Goal: Task Accomplishment & Management: Complete application form

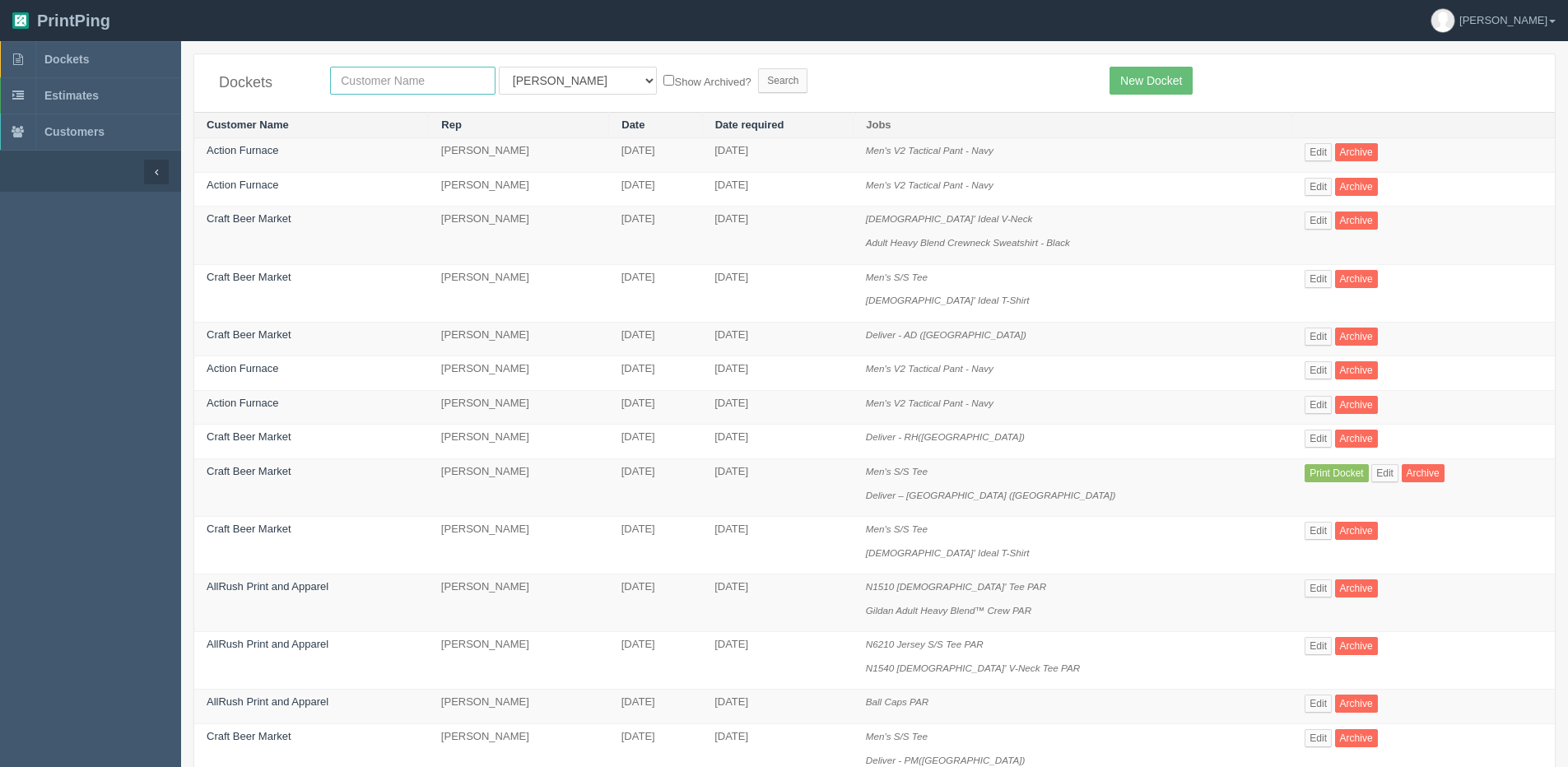
click at [453, 90] on input "text" at bounding box center [413, 80] width 166 height 28
type input "craft"
click at [758, 69] on input "Search" at bounding box center [783, 81] width 50 height 25
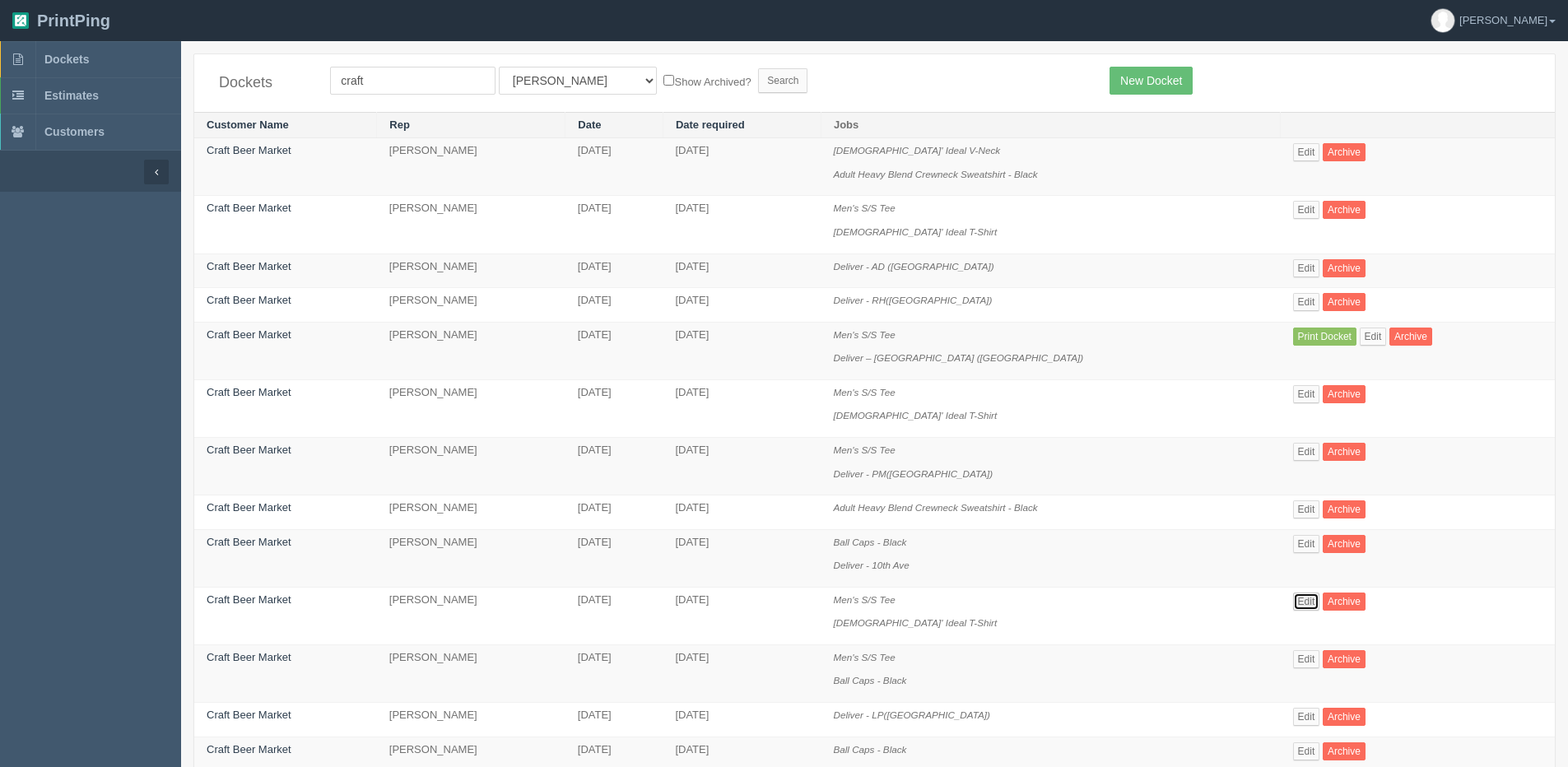
click at [1293, 601] on link "Edit" at bounding box center [1306, 600] width 28 height 18
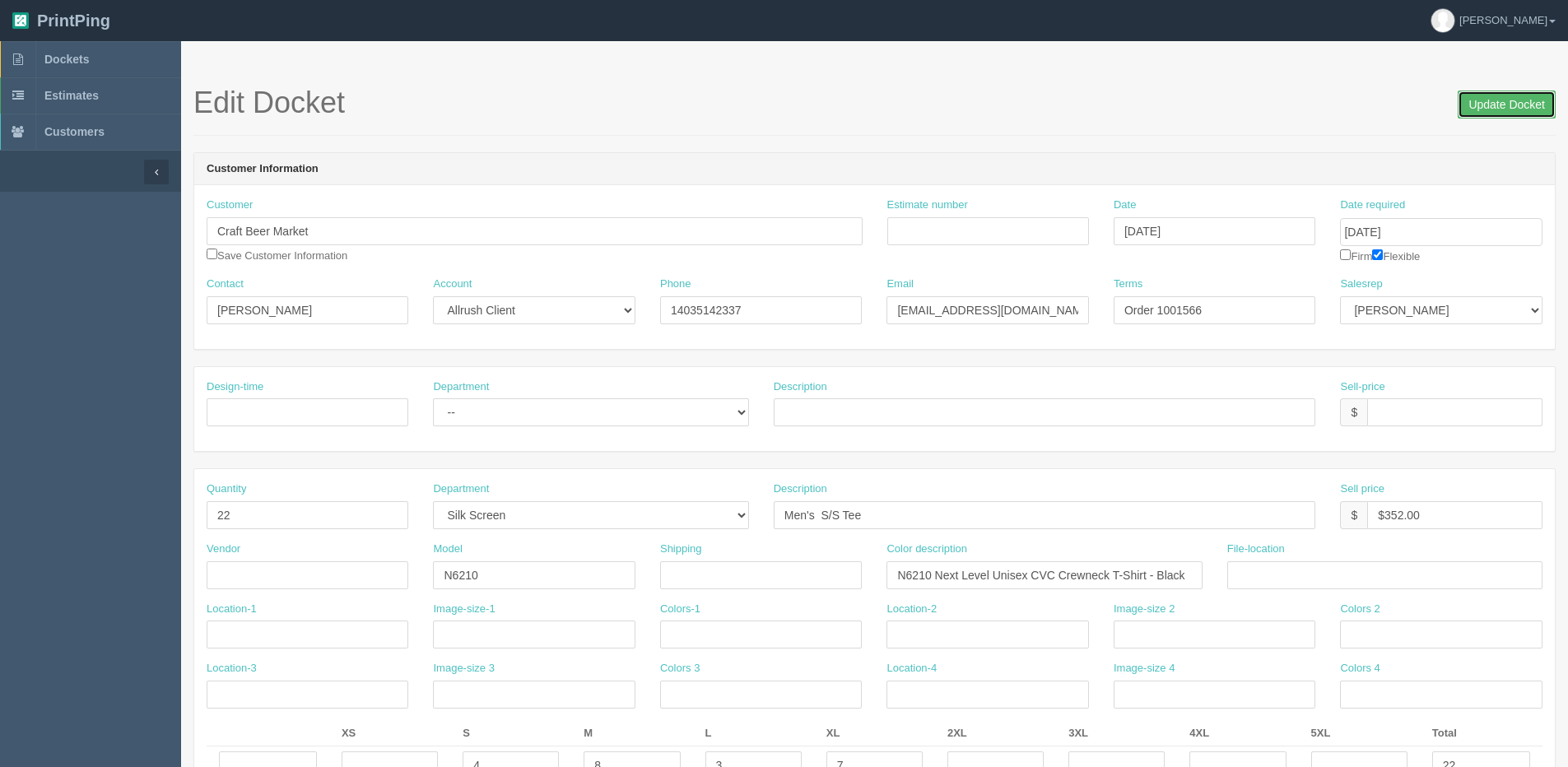
drag, startPoint x: 1507, startPoint y: 108, endPoint x: 1372, endPoint y: 100, distance: 135.2
click at [1497, 108] on input "Update Docket" at bounding box center [1506, 104] width 98 height 28
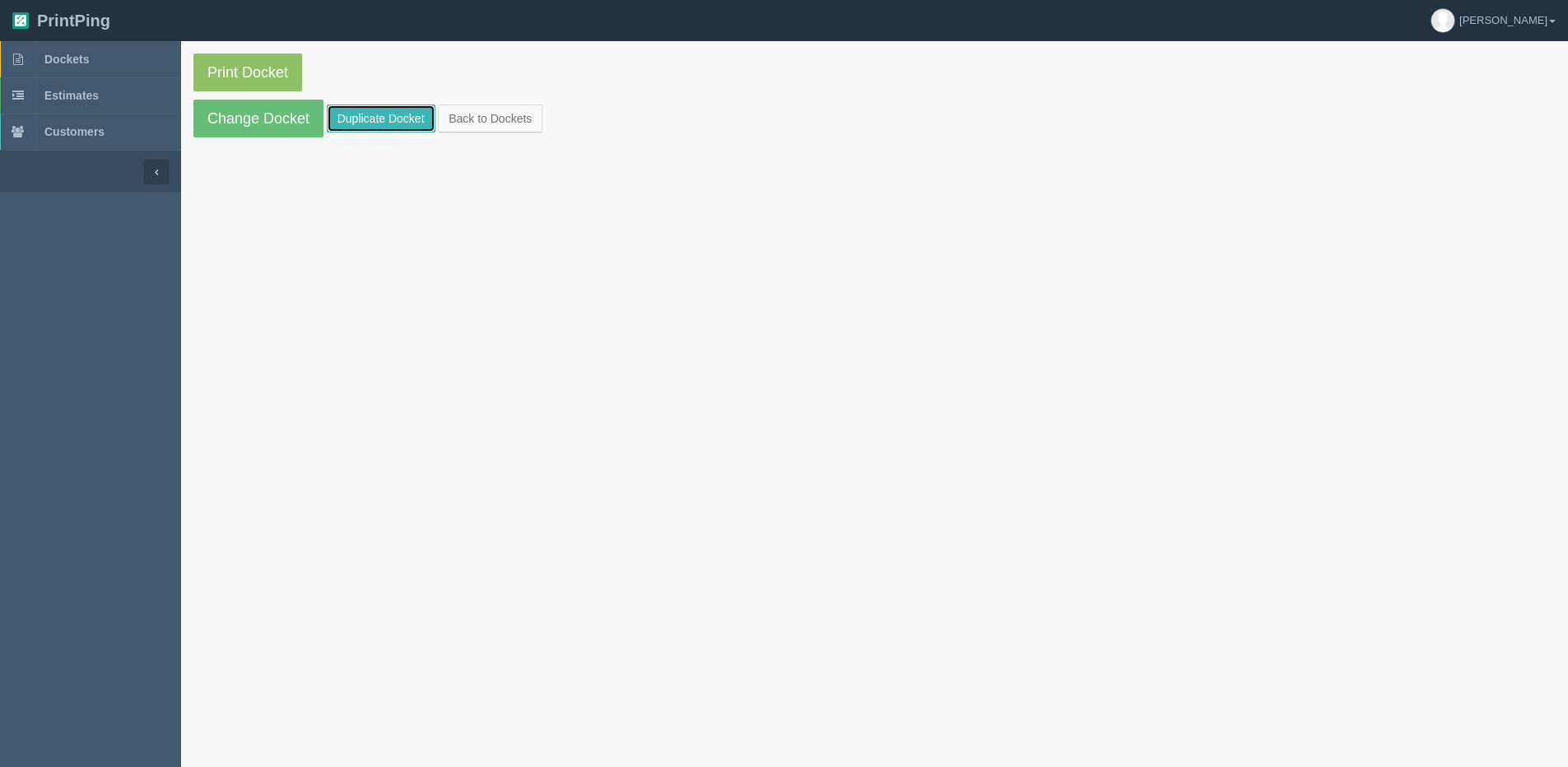
click at [392, 118] on link "Duplicate Docket" at bounding box center [381, 118] width 109 height 28
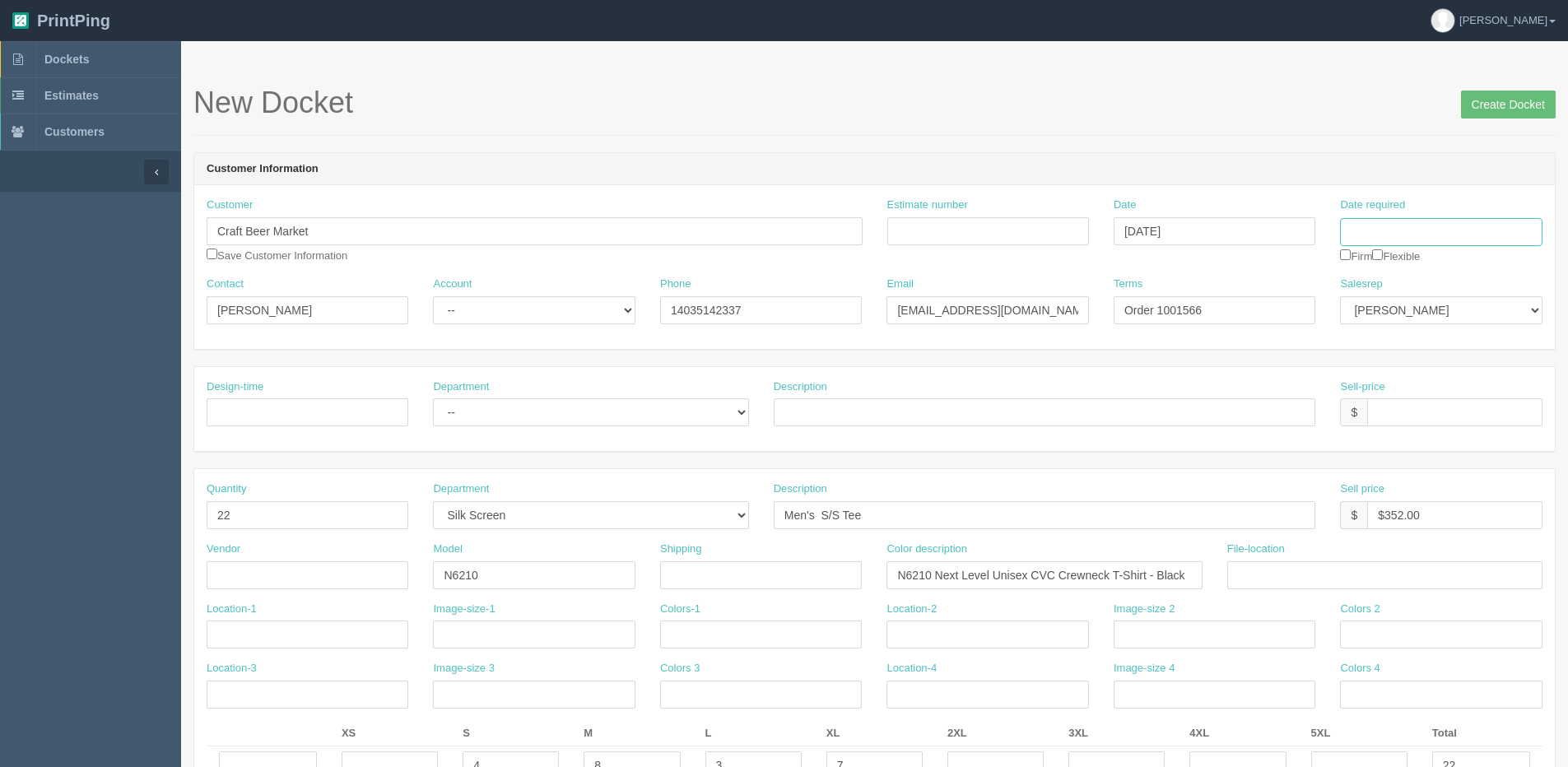
click at [1399, 236] on input "Date required" at bounding box center [1440, 231] width 202 height 28
click at [1361, 459] on th "Today" at bounding box center [1420, 460] width 153 height 24
click at [1450, 364] on td "14" at bounding box center [1445, 365] width 21 height 24
type input "August 14, 2025"
click at [1424, 223] on input "Date required" at bounding box center [1440, 231] width 202 height 28
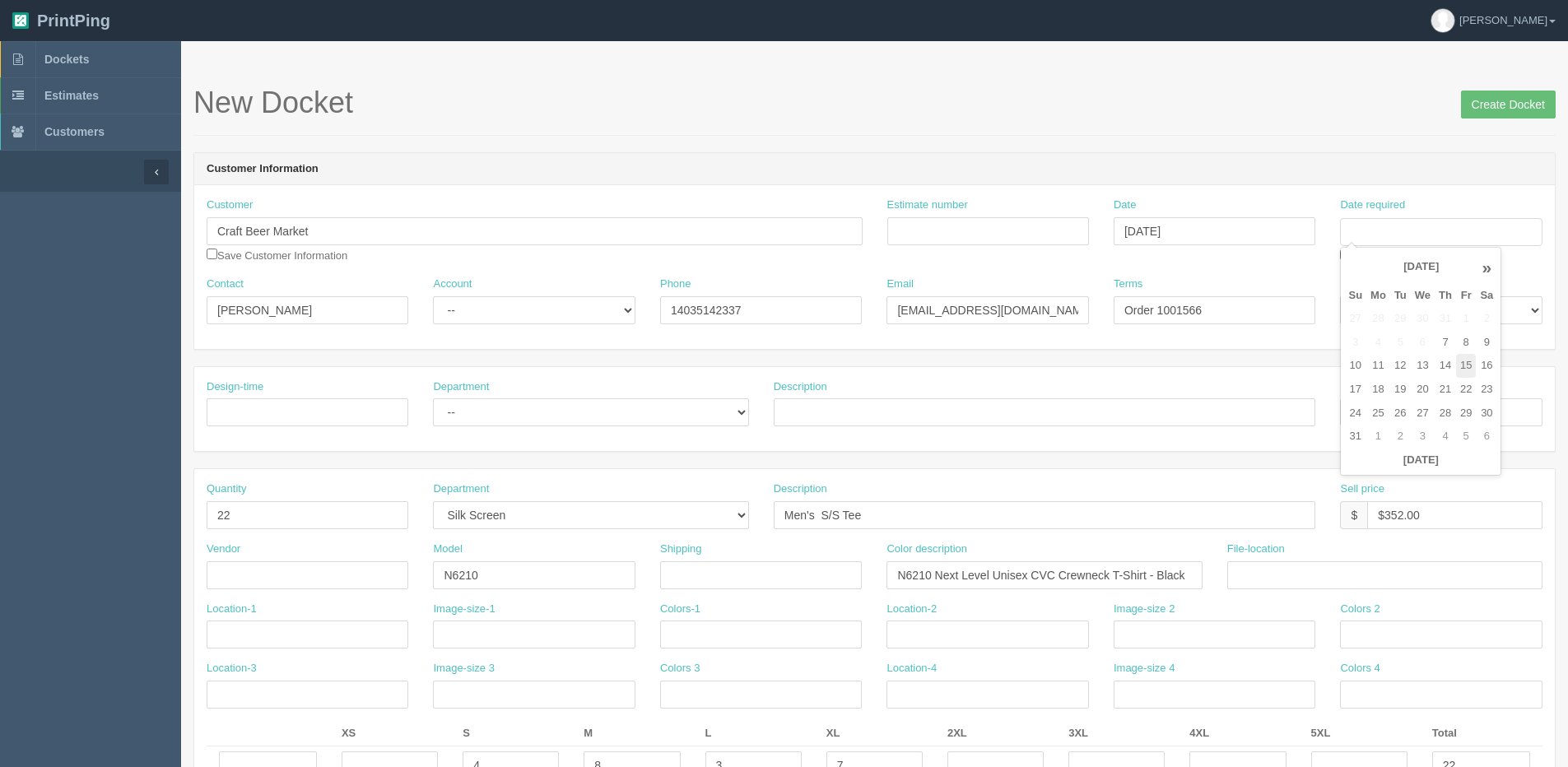
click at [1466, 365] on td "15" at bounding box center [1465, 365] width 20 height 24
type input "August 15, 2025"
drag, startPoint x: 1181, startPoint y: 313, endPoint x: 1268, endPoint y: 296, distance: 88.6
click at [1266, 297] on input "Order 1001566" at bounding box center [1215, 309] width 202 height 28
type input "Order 1001645"
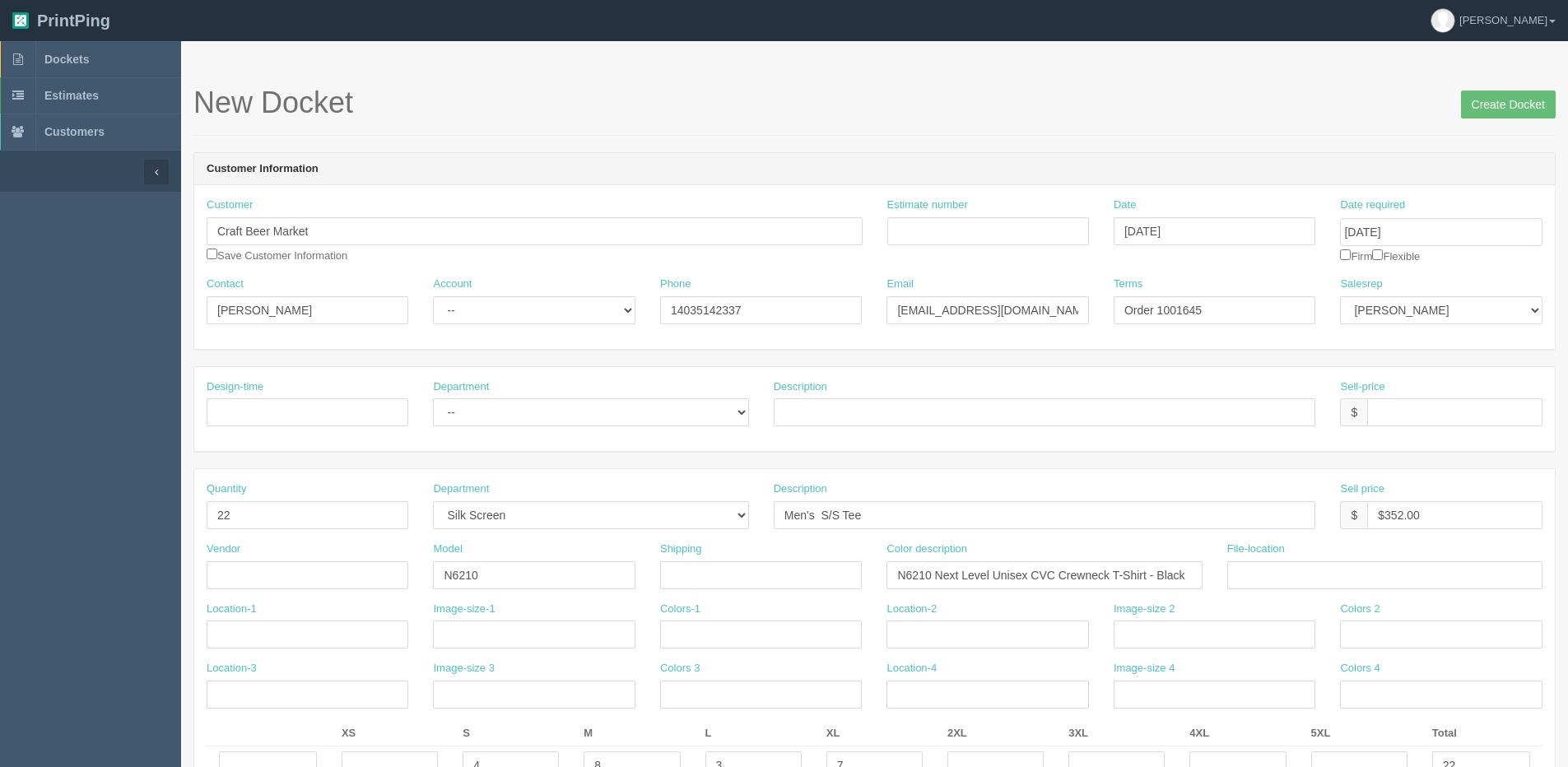
click at [1393, 252] on div "Date required August 15, 2025 Firm Flexible" at bounding box center [1440, 230] width 202 height 67
click at [1382, 259] on input "checkbox" at bounding box center [1377, 254] width 10 height 10
checkbox input "true"
drag, startPoint x: 250, startPoint y: 516, endPoint x: -28, endPoint y: 518, distance: 278.0
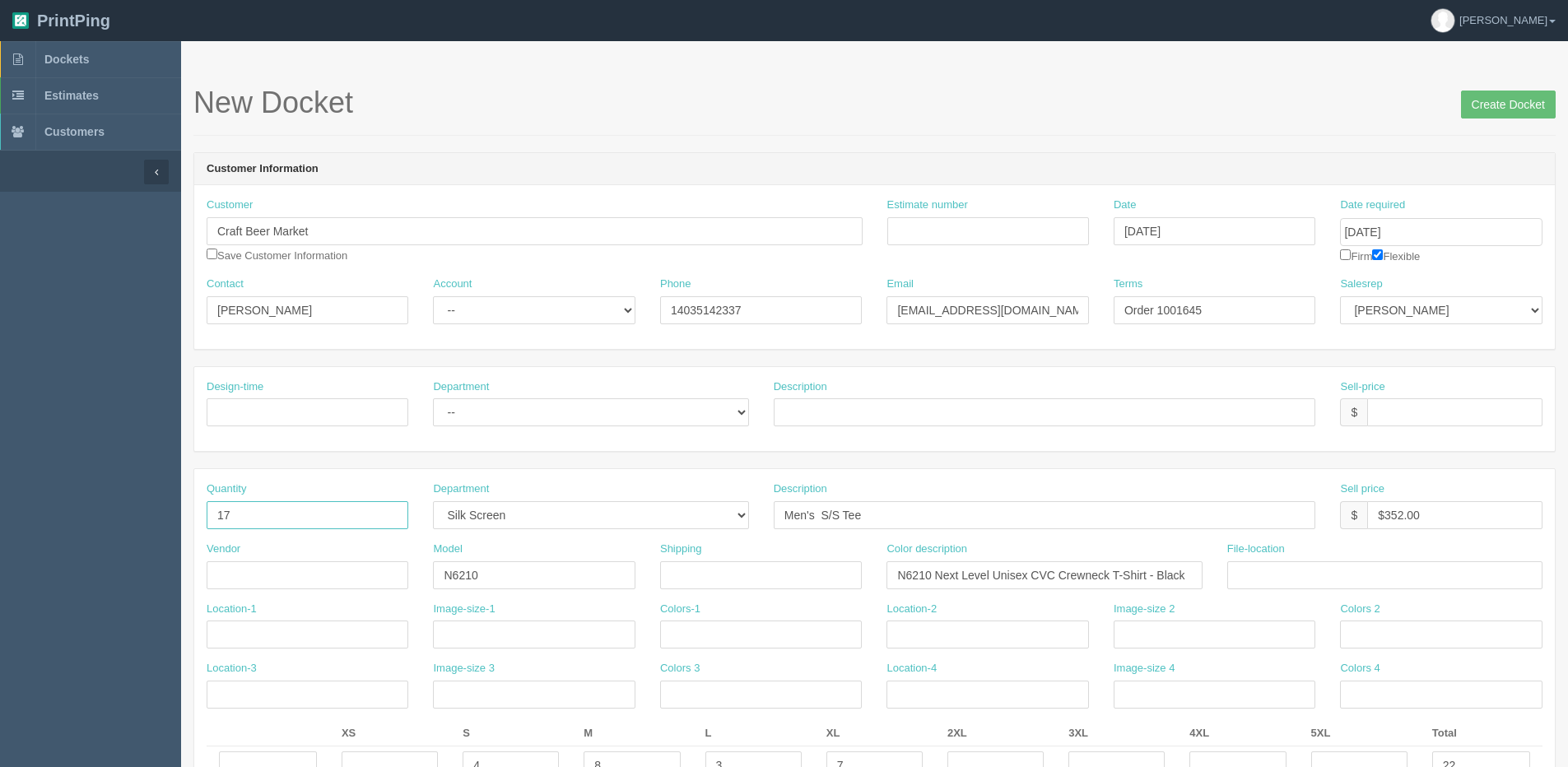
type input "17"
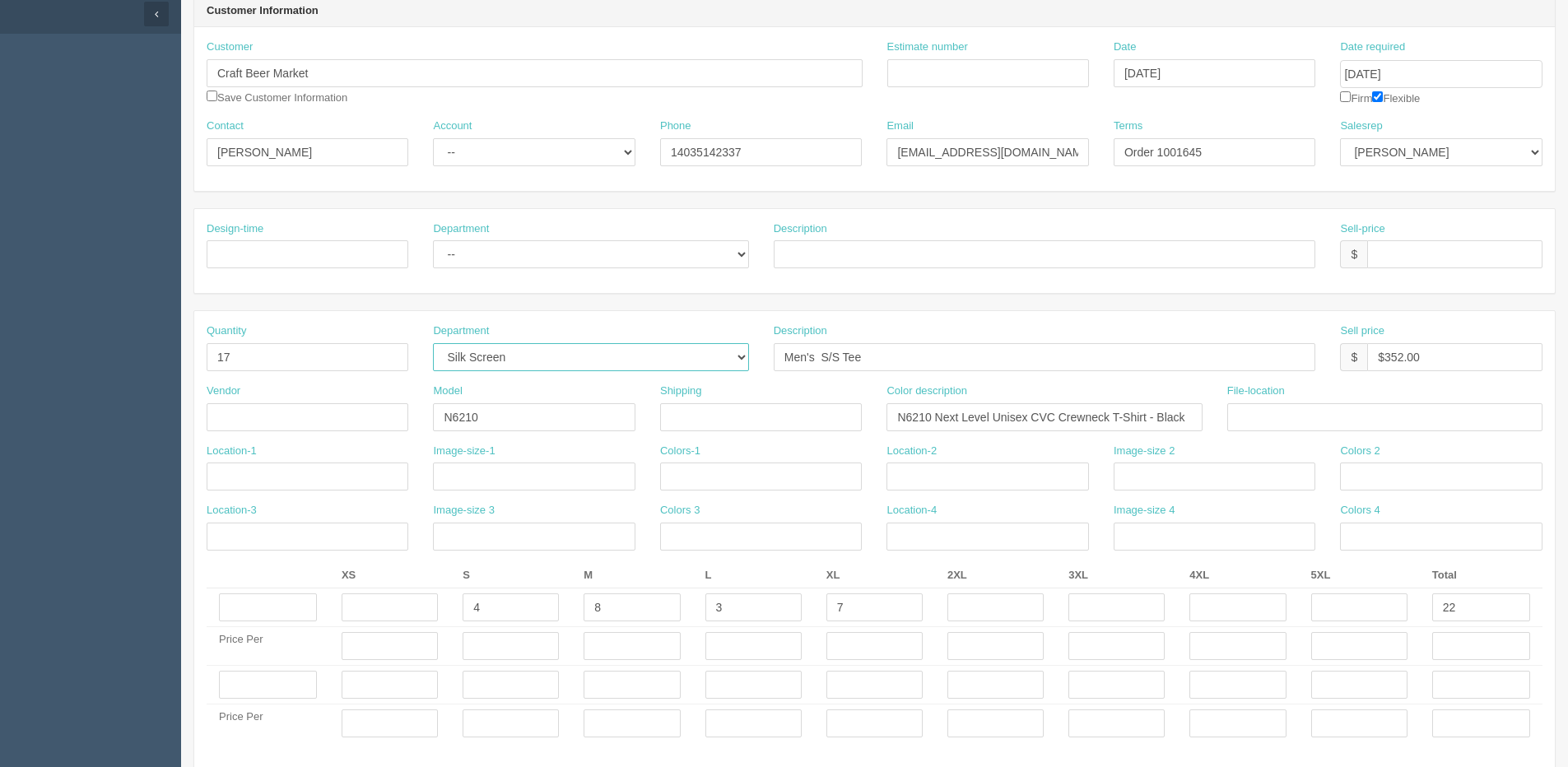
scroll to position [165, 0]
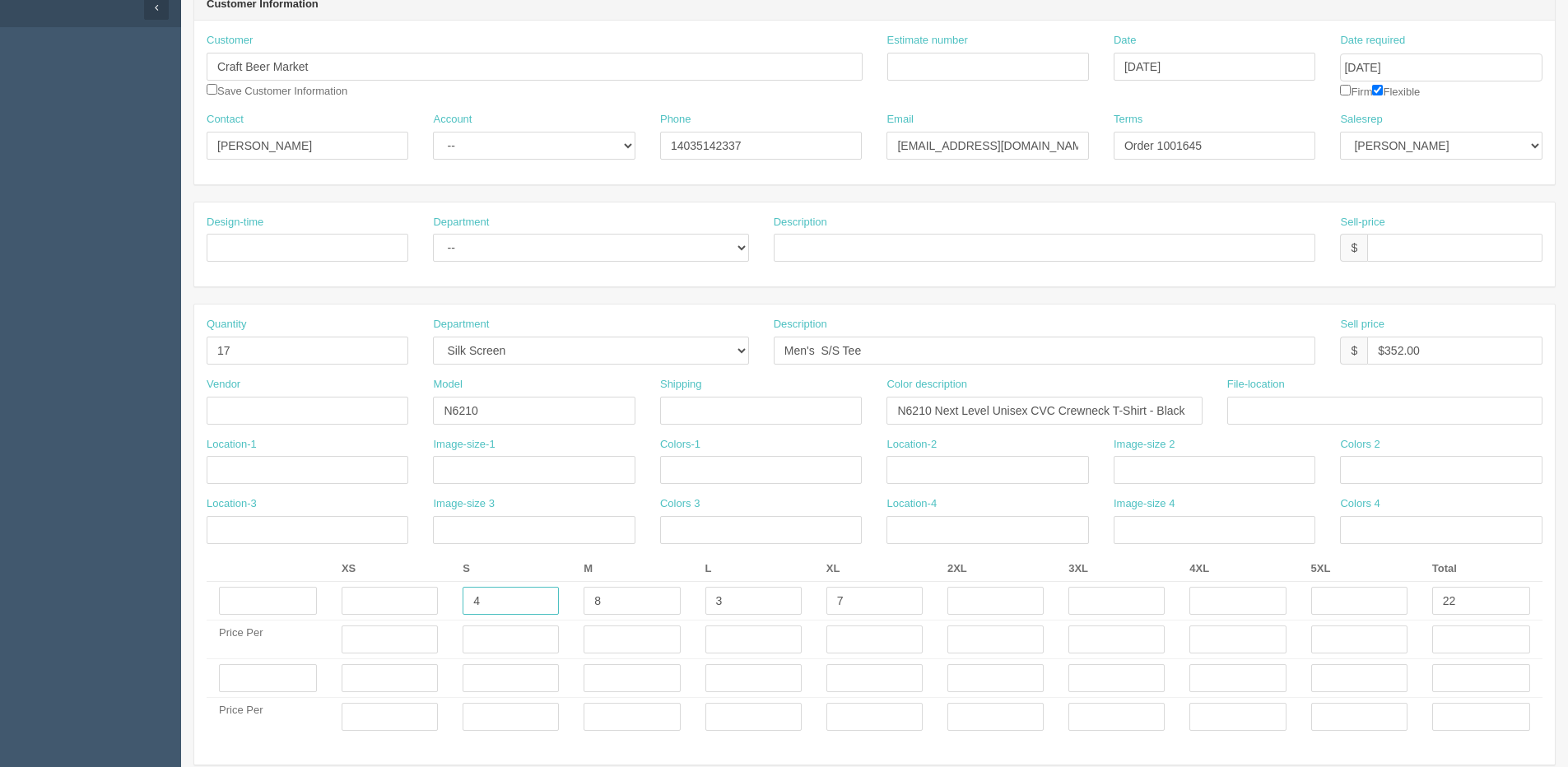
drag, startPoint x: 495, startPoint y: 610, endPoint x: 300, endPoint y: 630, distance: 196.0
click at [355, 621] on tbody "4 8 3 7 22 Price Per Price Per" at bounding box center [874, 659] width 1336 height 155
type input "4"
type input "7"
type input "4"
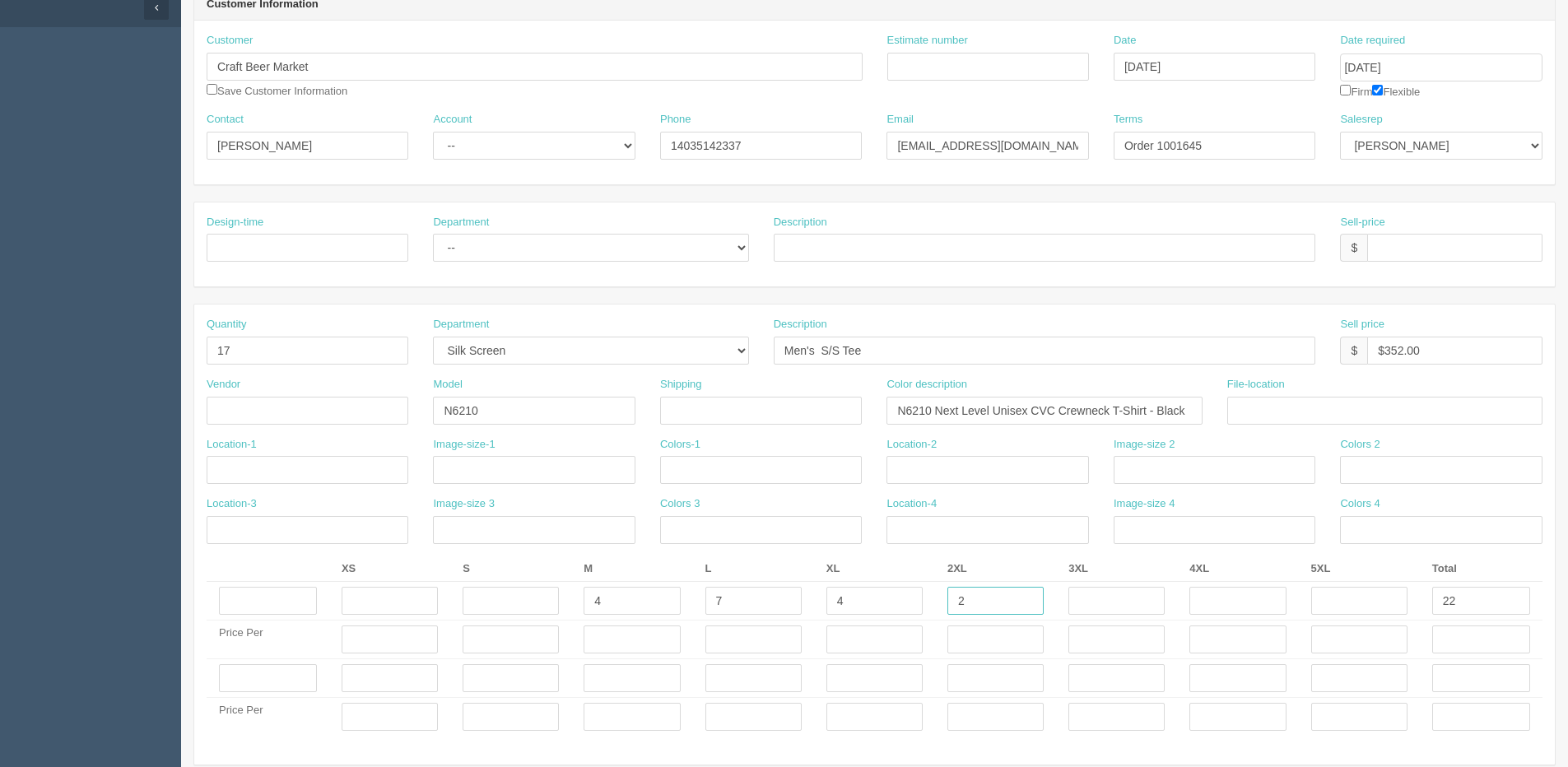
type input "2"
type input "1"
drag, startPoint x: 1459, startPoint y: 600, endPoint x: 1413, endPoint y: 602, distance: 46.0
click at [1413, 602] on tr "4 7 4 2 1 22" at bounding box center [874, 600] width 1336 height 39
type input "17"
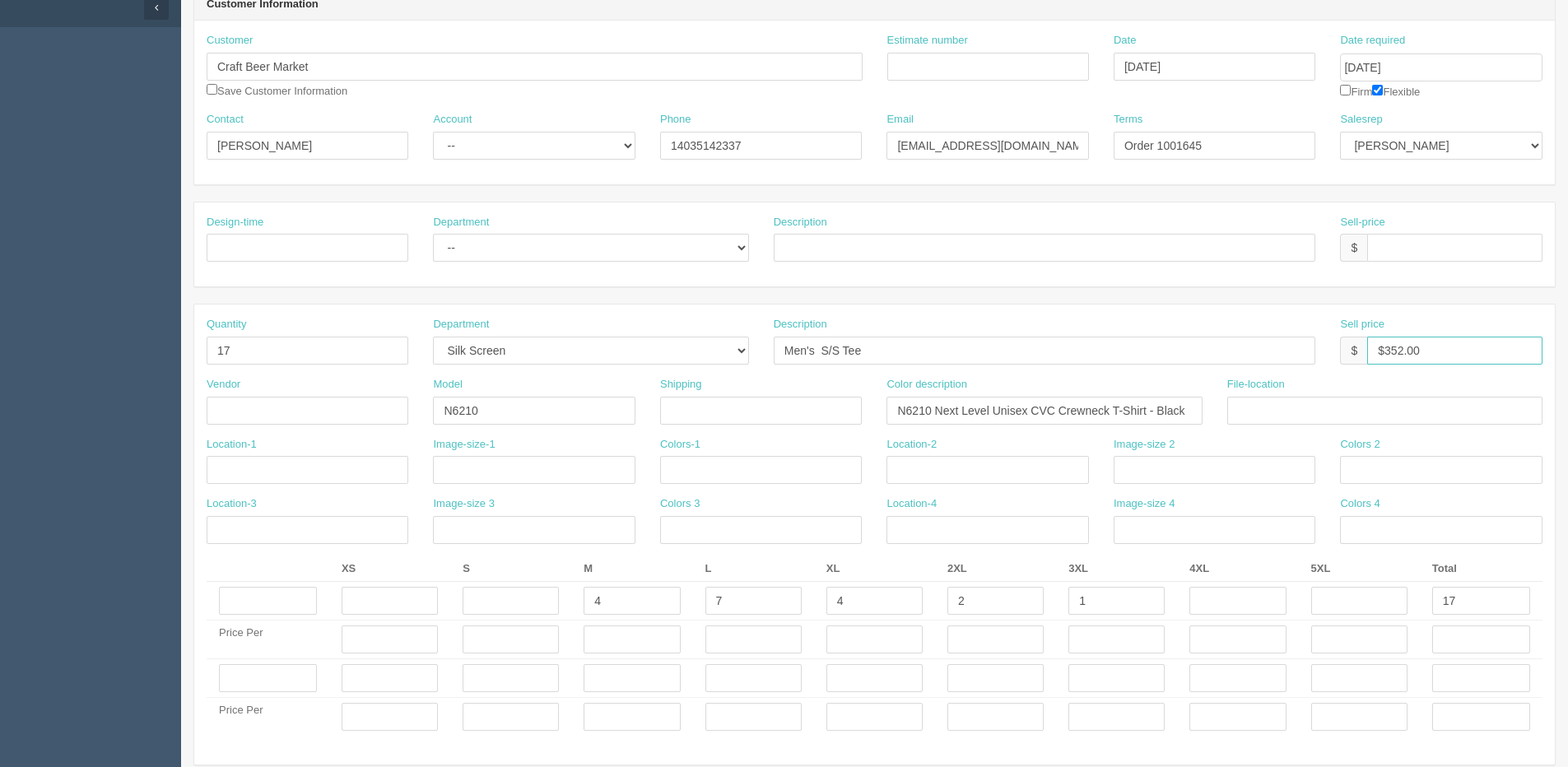
drag, startPoint x: 1384, startPoint y: 349, endPoint x: 1573, endPoint y: 261, distance: 208.5
click at [1567, 305] on html "PrintPing Dan Edit account ( dan@arapparel.ca ) Logout Dockets Estimates" at bounding box center [784, 655] width 1568 height 1639
type input "$272.00"
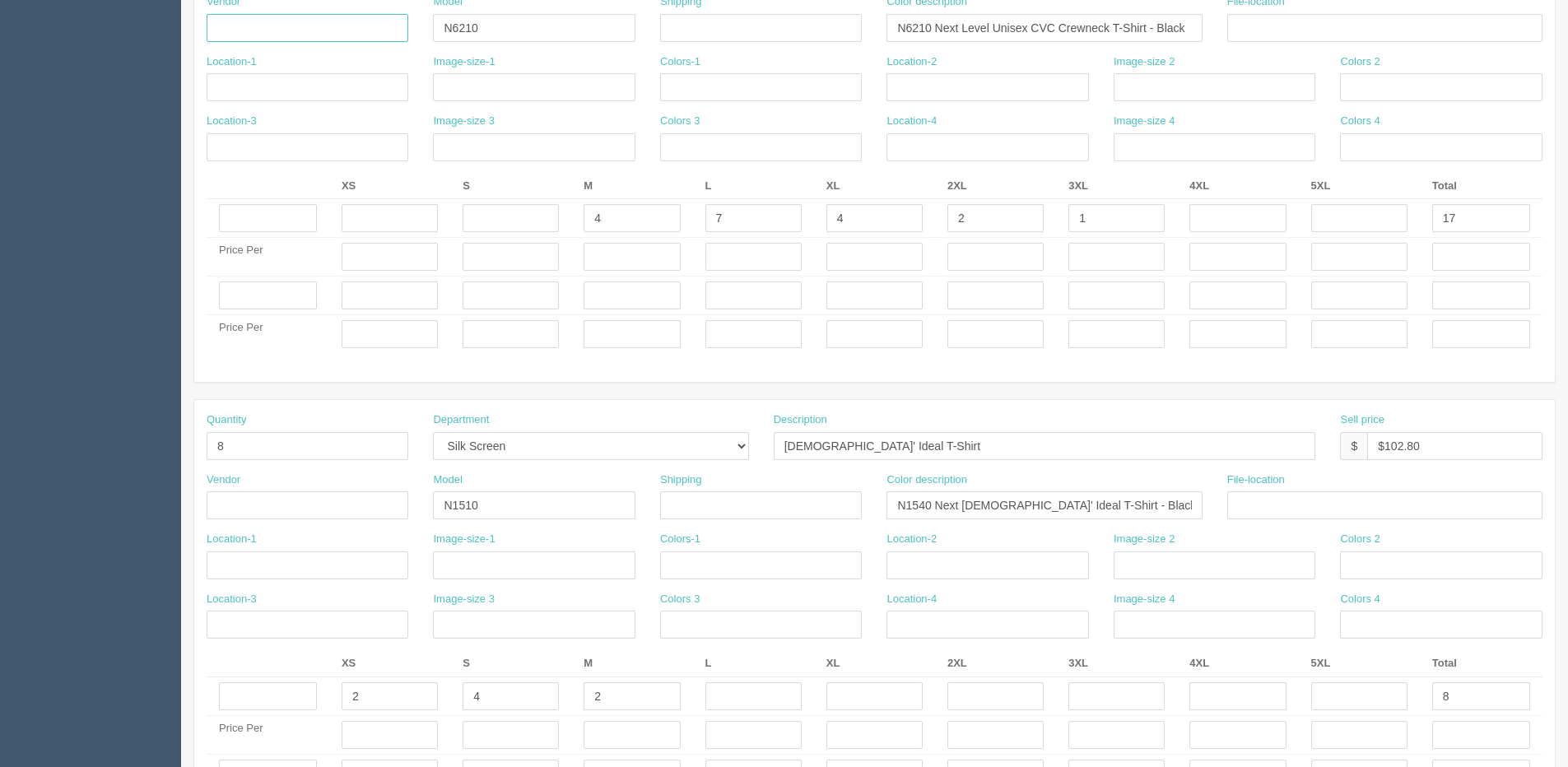
scroll to position [576, 0]
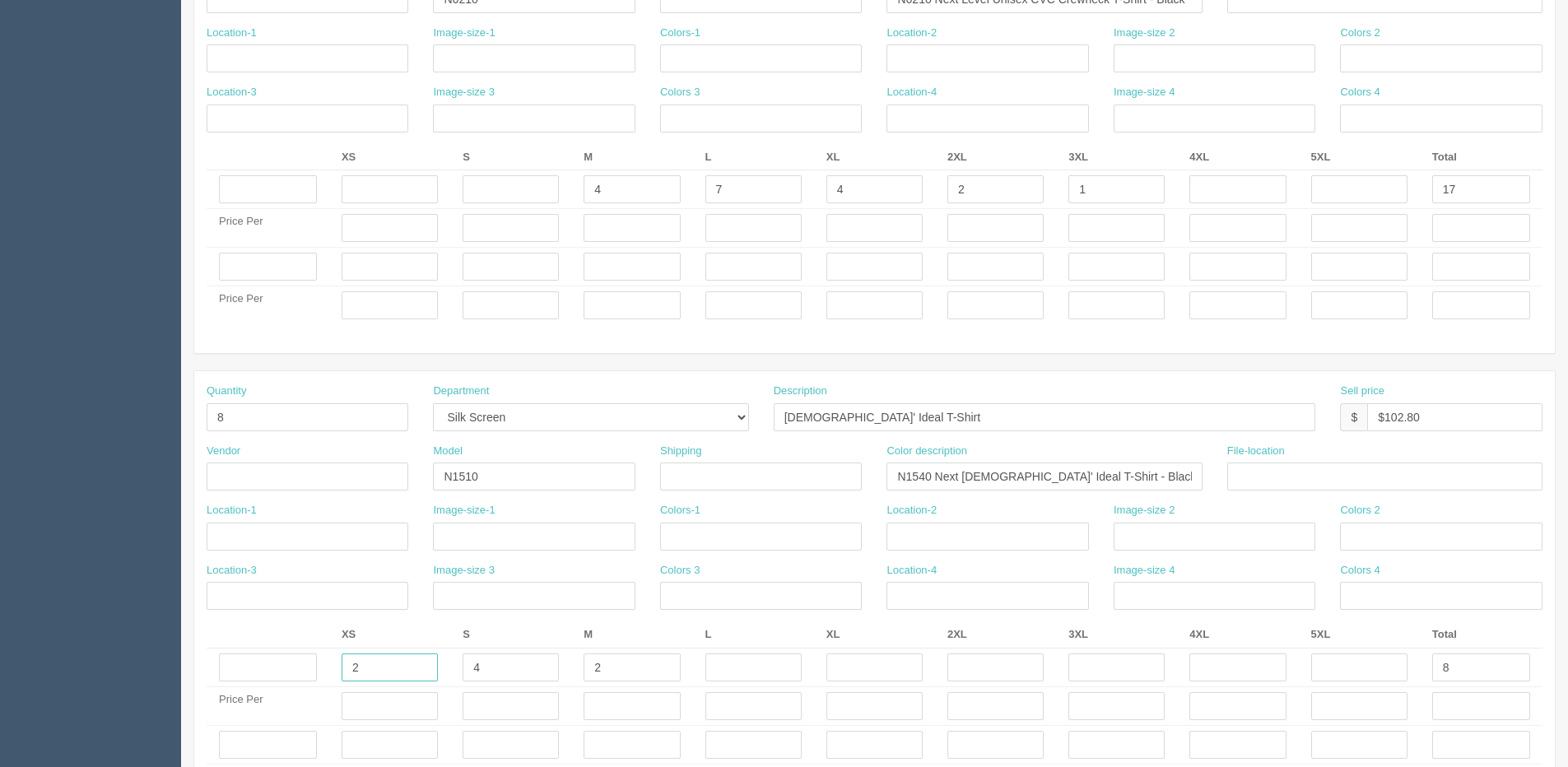
drag, startPoint x: 367, startPoint y: 664, endPoint x: 208, endPoint y: 674, distance: 159.3
click at [217, 676] on tr "2 4 2 8" at bounding box center [874, 667] width 1336 height 39
type input "3"
type input "5"
type input "7"
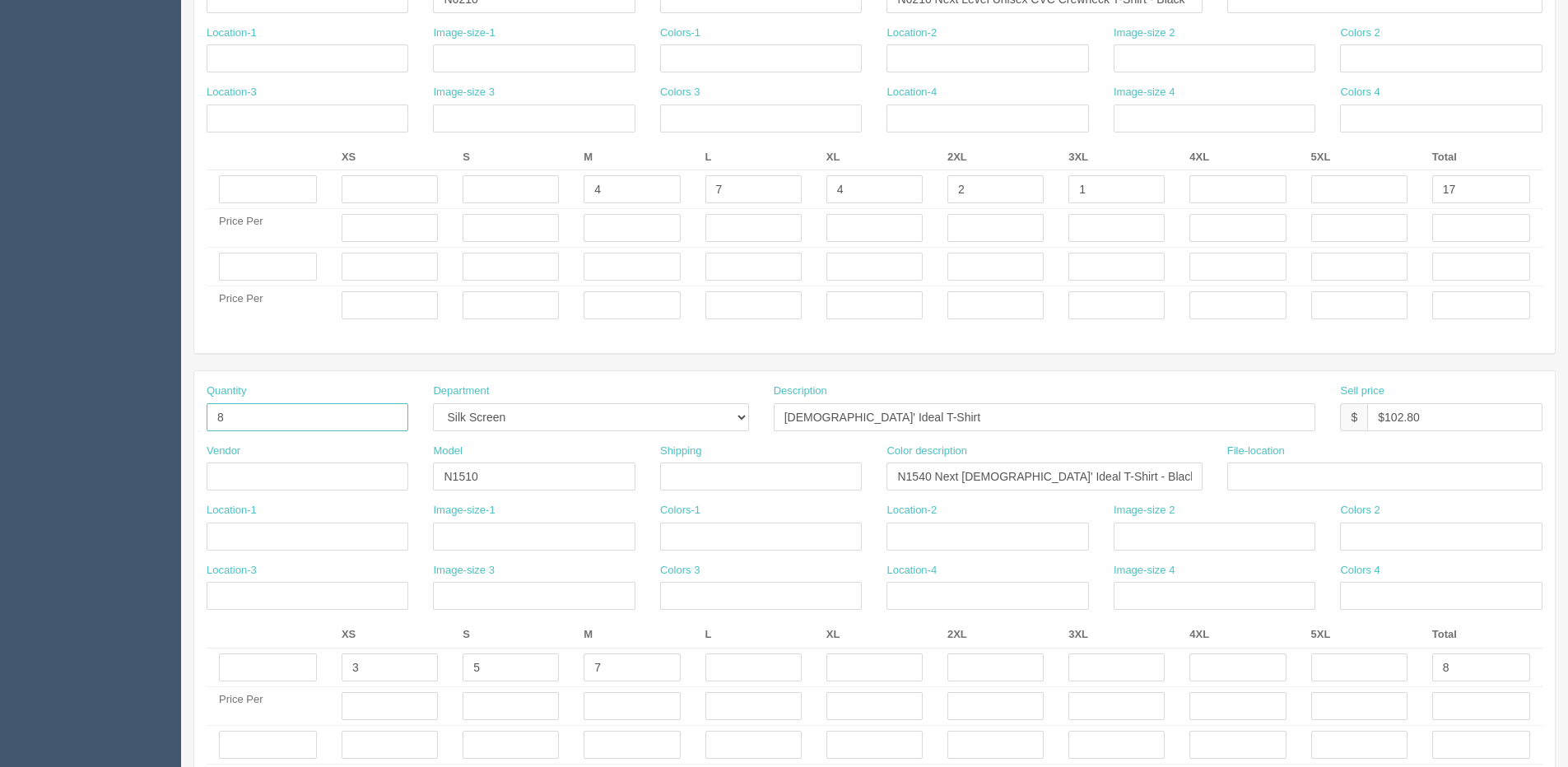
drag, startPoint x: 212, startPoint y: 422, endPoint x: 37, endPoint y: 409, distance: 175.5
click at [109, 416] on section "Dockets Estimates Customers" at bounding box center [784, 264] width 1568 height 1598
type input "15"
drag, startPoint x: 1387, startPoint y: 421, endPoint x: 1556, endPoint y: 399, distance: 170.4
click at [1556, 399] on section "New Docket Create Docket Customer Information Customer Craft Beer Market Save C…" at bounding box center [874, 264] width 1387 height 1598
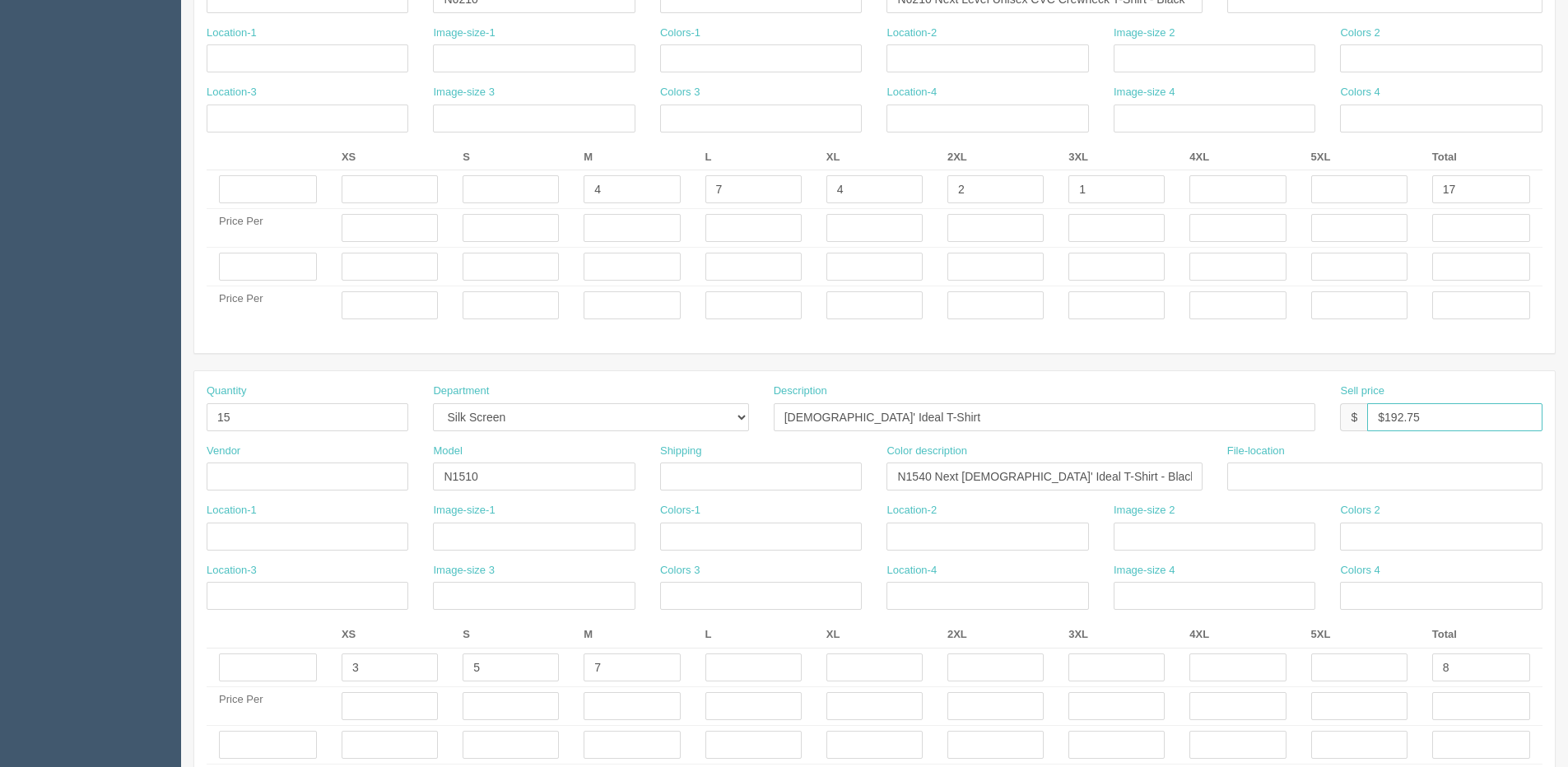
type input "$192.75"
drag, startPoint x: 1455, startPoint y: 664, endPoint x: 1010, endPoint y: 659, distance: 445.0
click at [1169, 665] on tr "3 5 7 8" at bounding box center [874, 667] width 1336 height 39
type input "15"
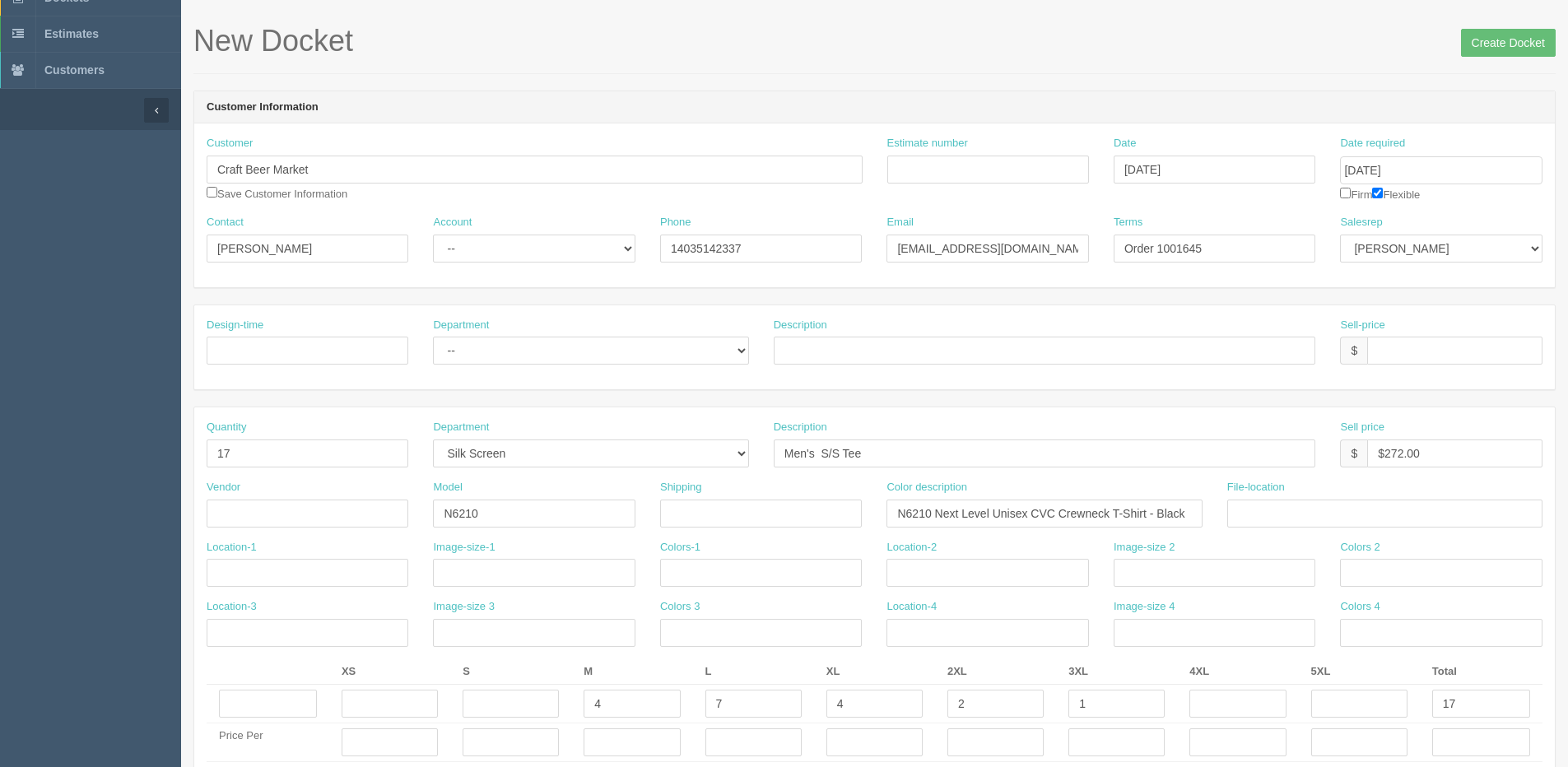
scroll to position [0, 0]
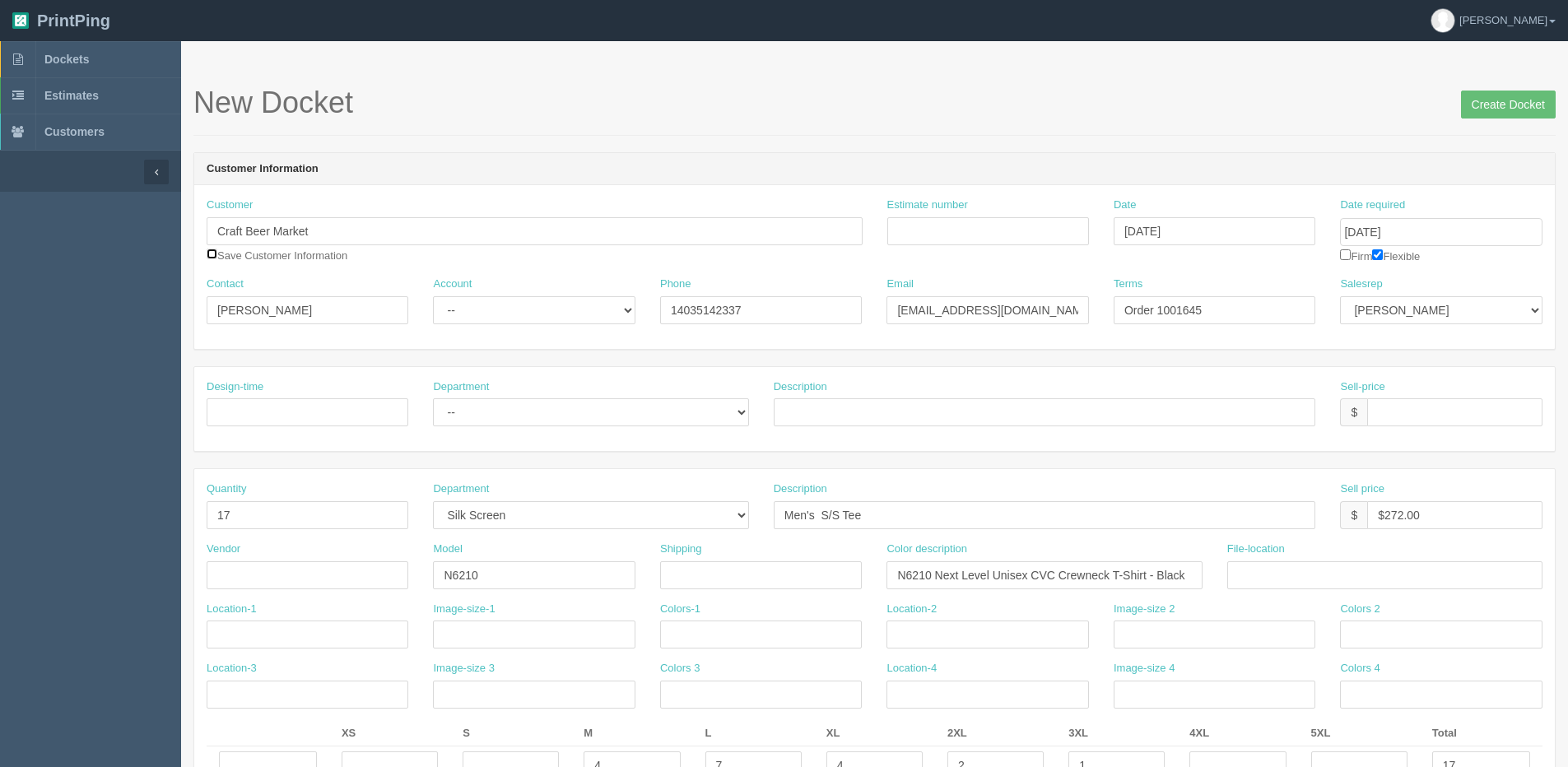
click at [210, 254] on input "checkbox" at bounding box center [211, 253] width 10 height 10
checkbox input "true"
click at [1493, 112] on input "Create Docket" at bounding box center [1508, 104] width 94 height 28
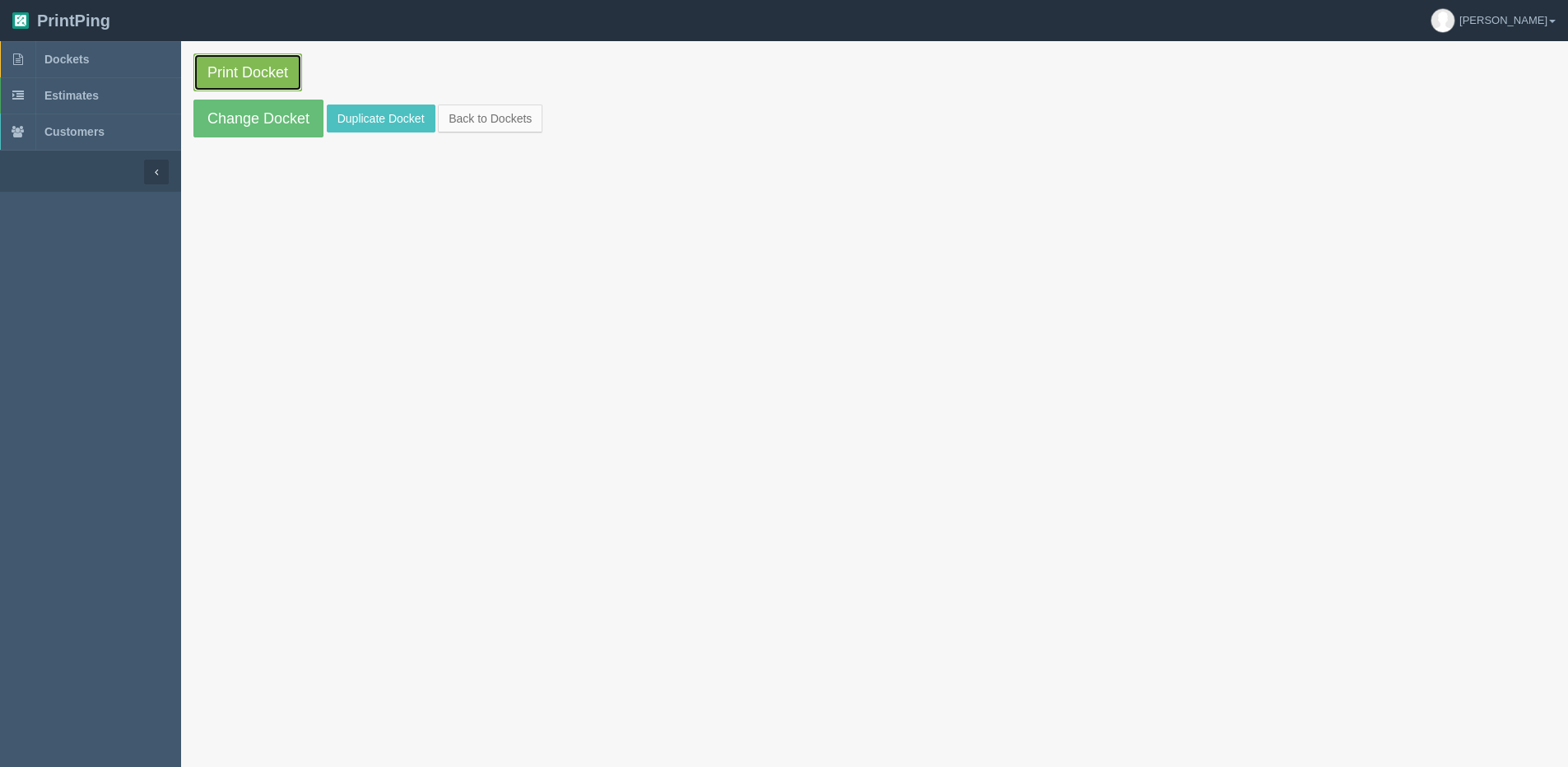
click at [204, 71] on link "Print Docket" at bounding box center [248, 72] width 109 height 38
click at [482, 111] on link "Back to Dockets" at bounding box center [490, 118] width 105 height 28
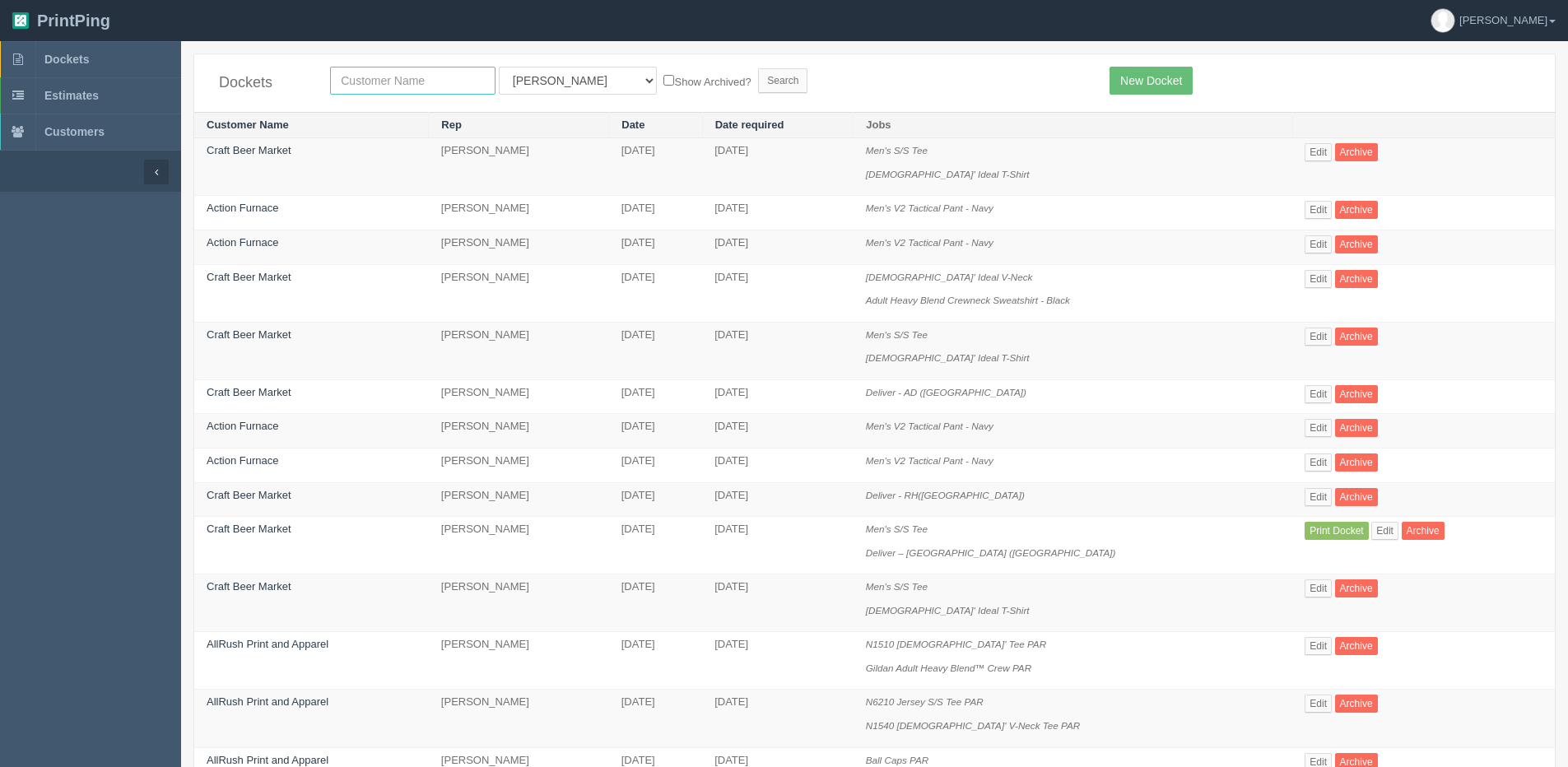
click at [406, 85] on input "text" at bounding box center [413, 80] width 166 height 28
type input "carft'"
click at [758, 69] on input "Search" at bounding box center [783, 81] width 50 height 25
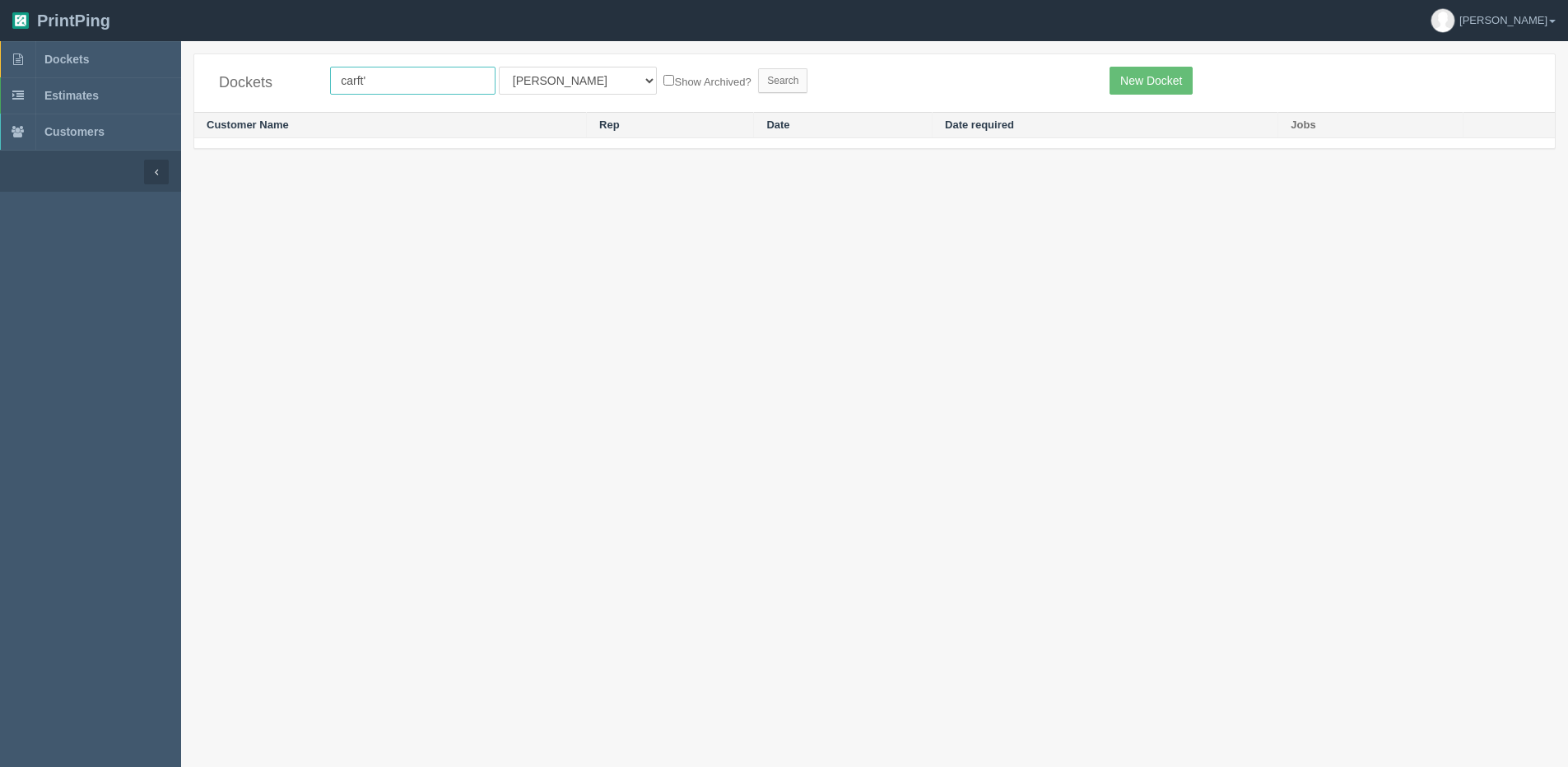
click at [406, 86] on input "carft'" at bounding box center [413, 80] width 166 height 28
type input "carft"
click at [758, 69] on input "Search" at bounding box center [783, 81] width 50 height 25
drag, startPoint x: 378, startPoint y: 94, endPoint x: 262, endPoint y: 83, distance: 116.5
click at [262, 83] on div "Dockets carft All Users Ali Amy Ankit Ankit Anver Arif Dan Designer4 France Gre…" at bounding box center [874, 83] width 1360 height 58
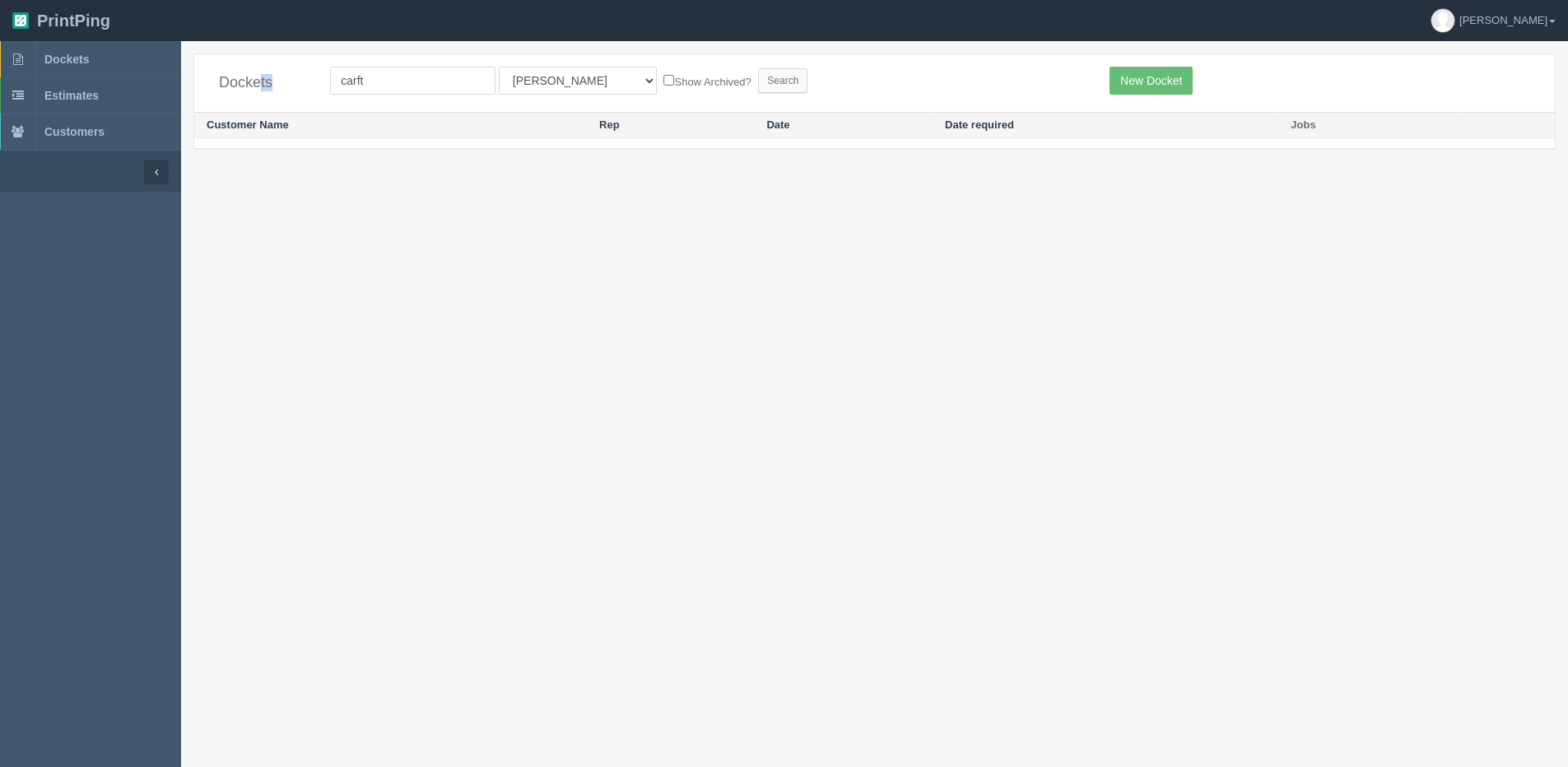
copy div "ts"
click at [382, 77] on input "carft" at bounding box center [413, 80] width 166 height 28
drag, startPoint x: 382, startPoint y: 77, endPoint x: 185, endPoint y: 91, distance: 197.5
click at [185, 91] on div "Dockets carft All Users Ali Amy Ankit Ankit Anver Arif Dan Designer4 France Gre…" at bounding box center [874, 109] width 1387 height 112
type input "craft"
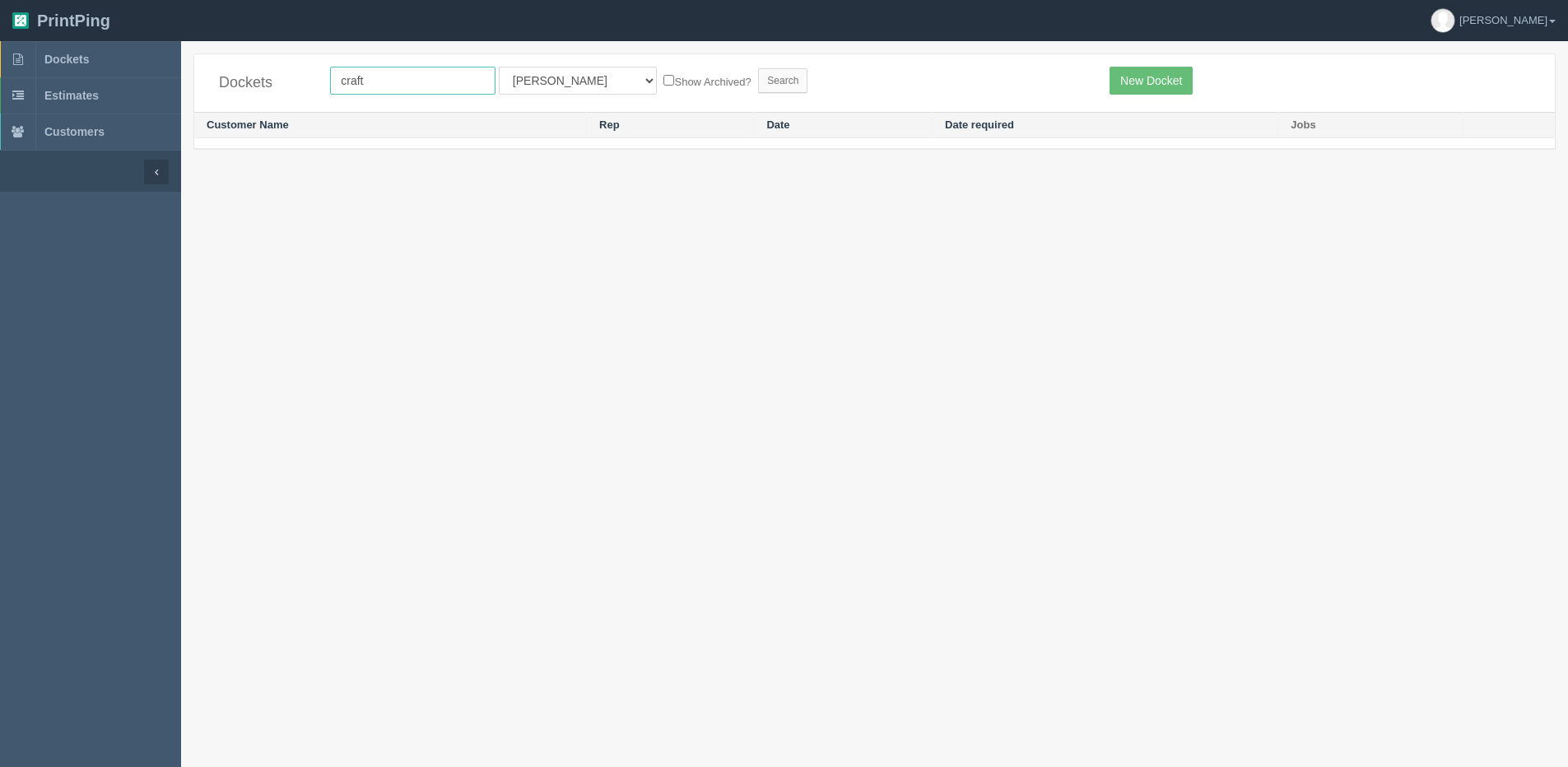
click at [758, 69] on input "Search" at bounding box center [783, 81] width 50 height 25
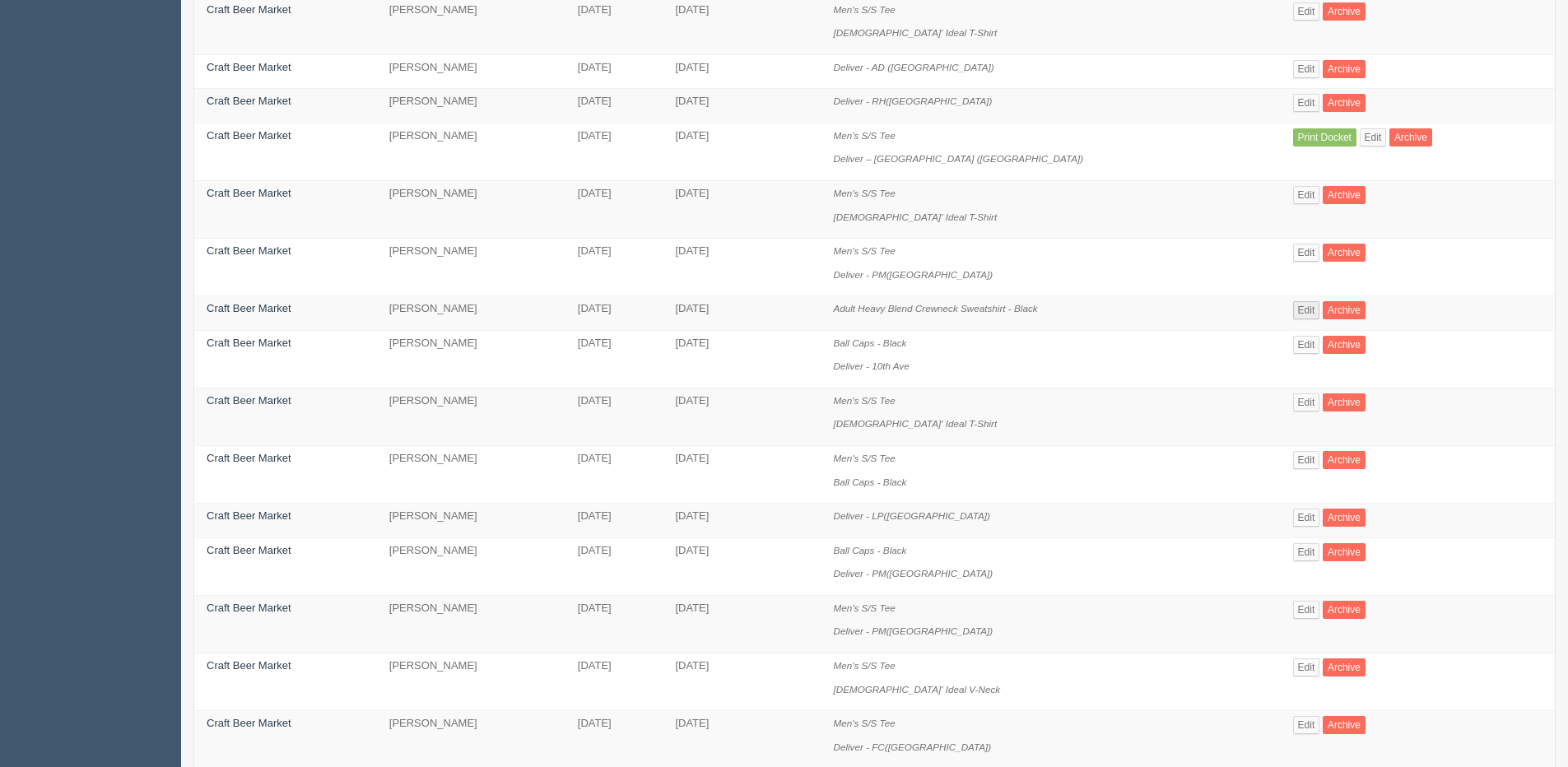
scroll to position [246, 0]
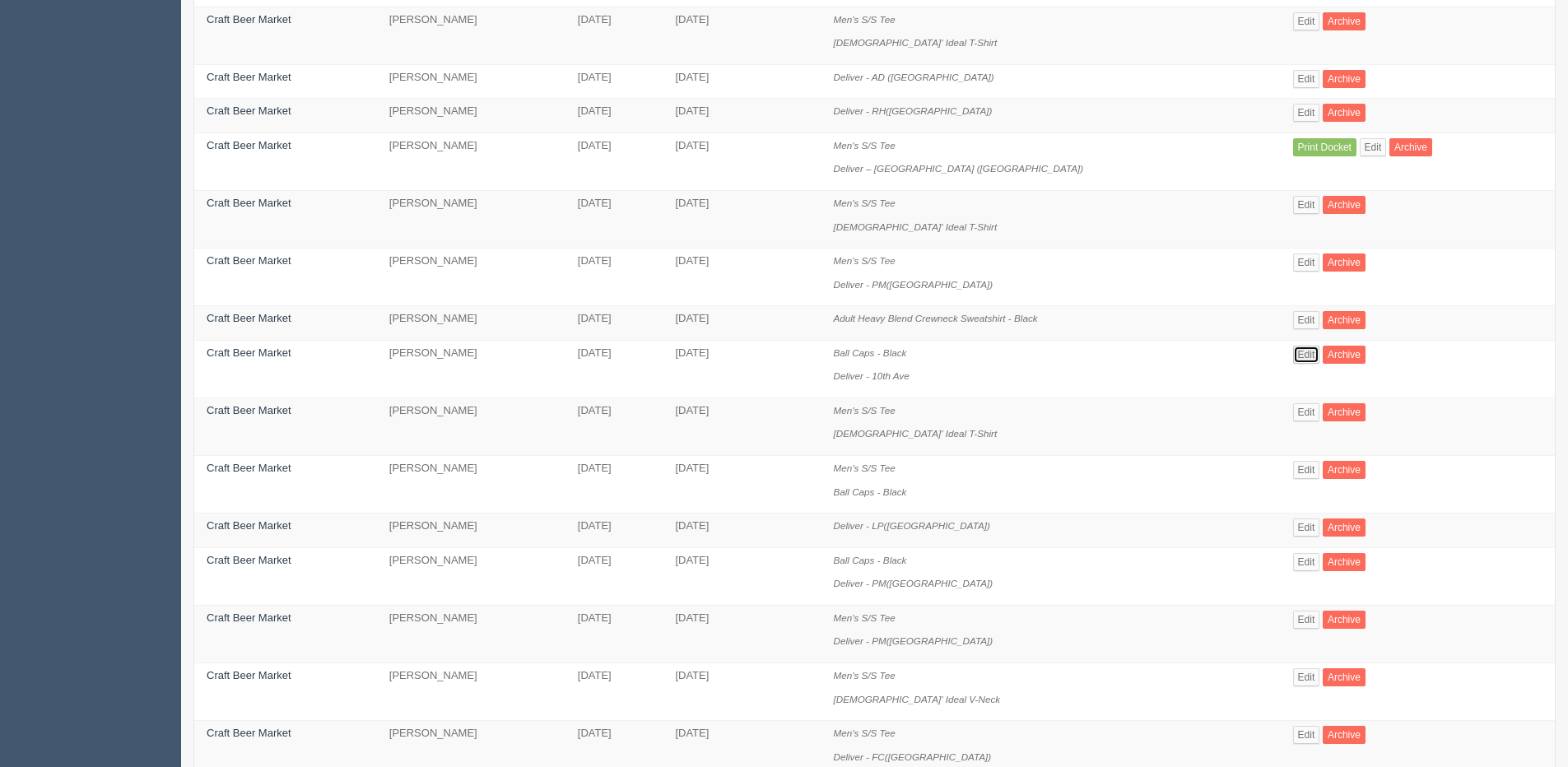
click at [1293, 354] on link "Edit" at bounding box center [1306, 354] width 28 height 18
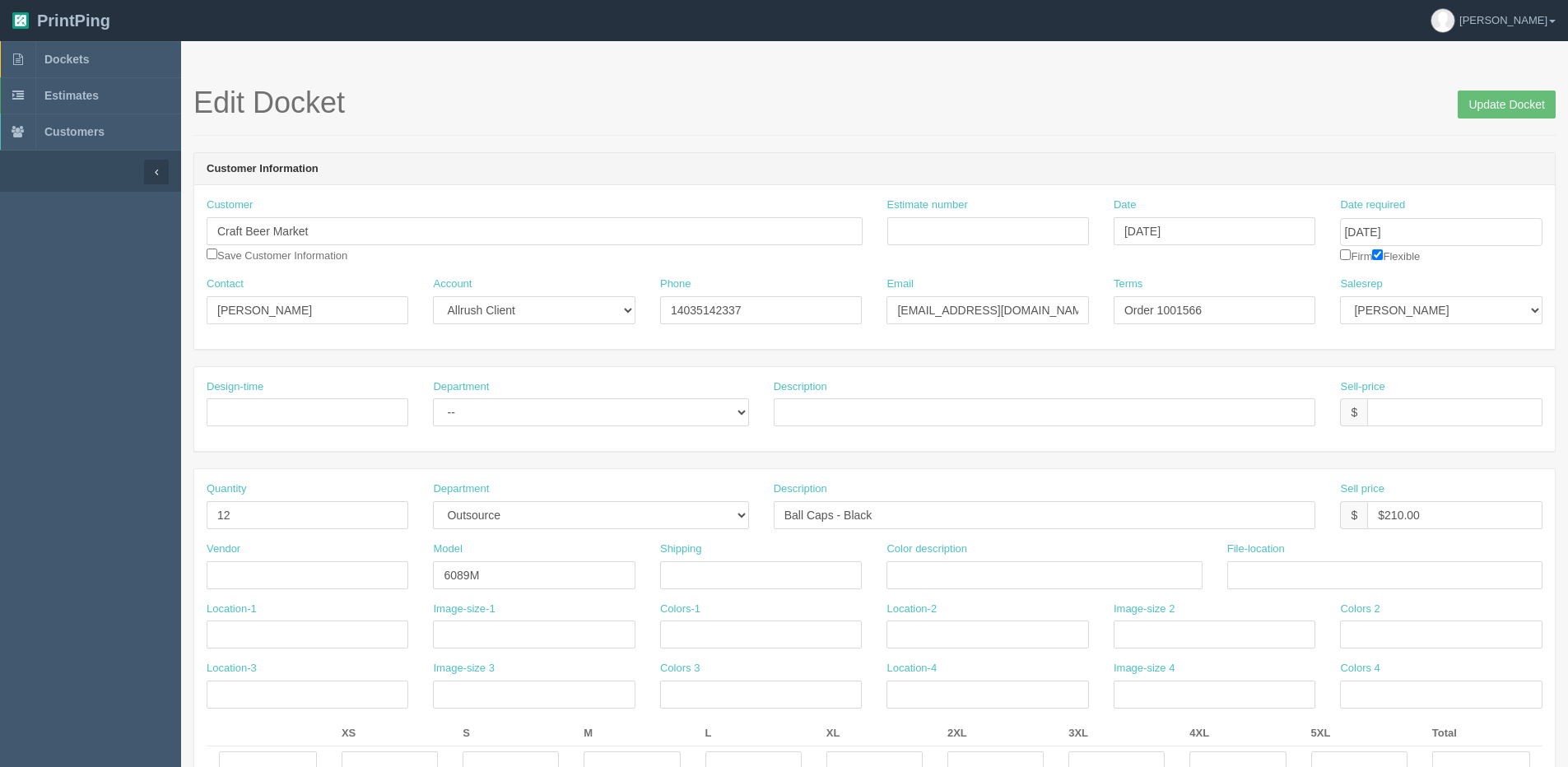
click at [1508, 90] on input "Update Docket" at bounding box center [1506, 104] width 98 height 28
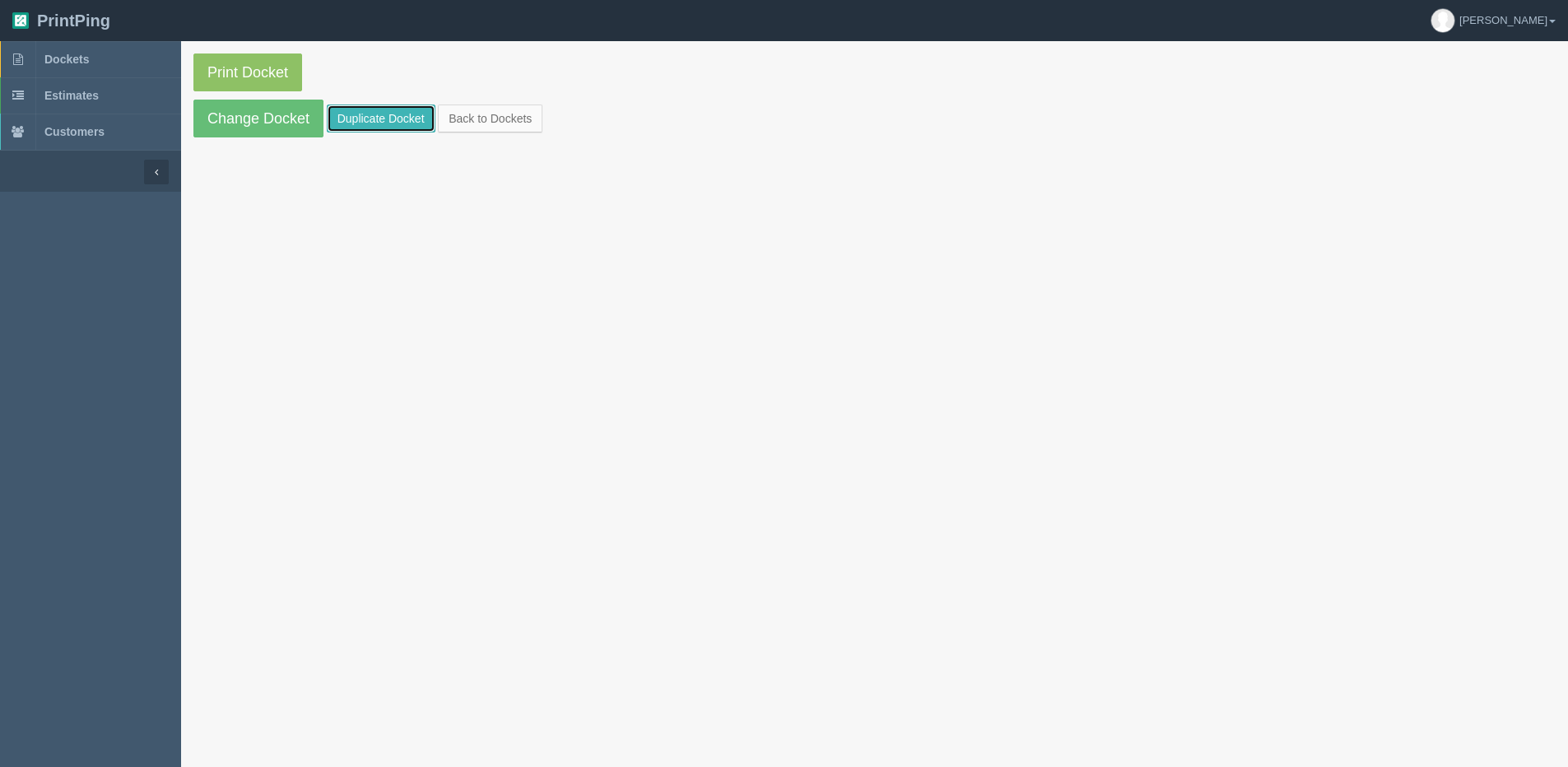
click at [358, 118] on link "Duplicate Docket" at bounding box center [381, 118] width 109 height 28
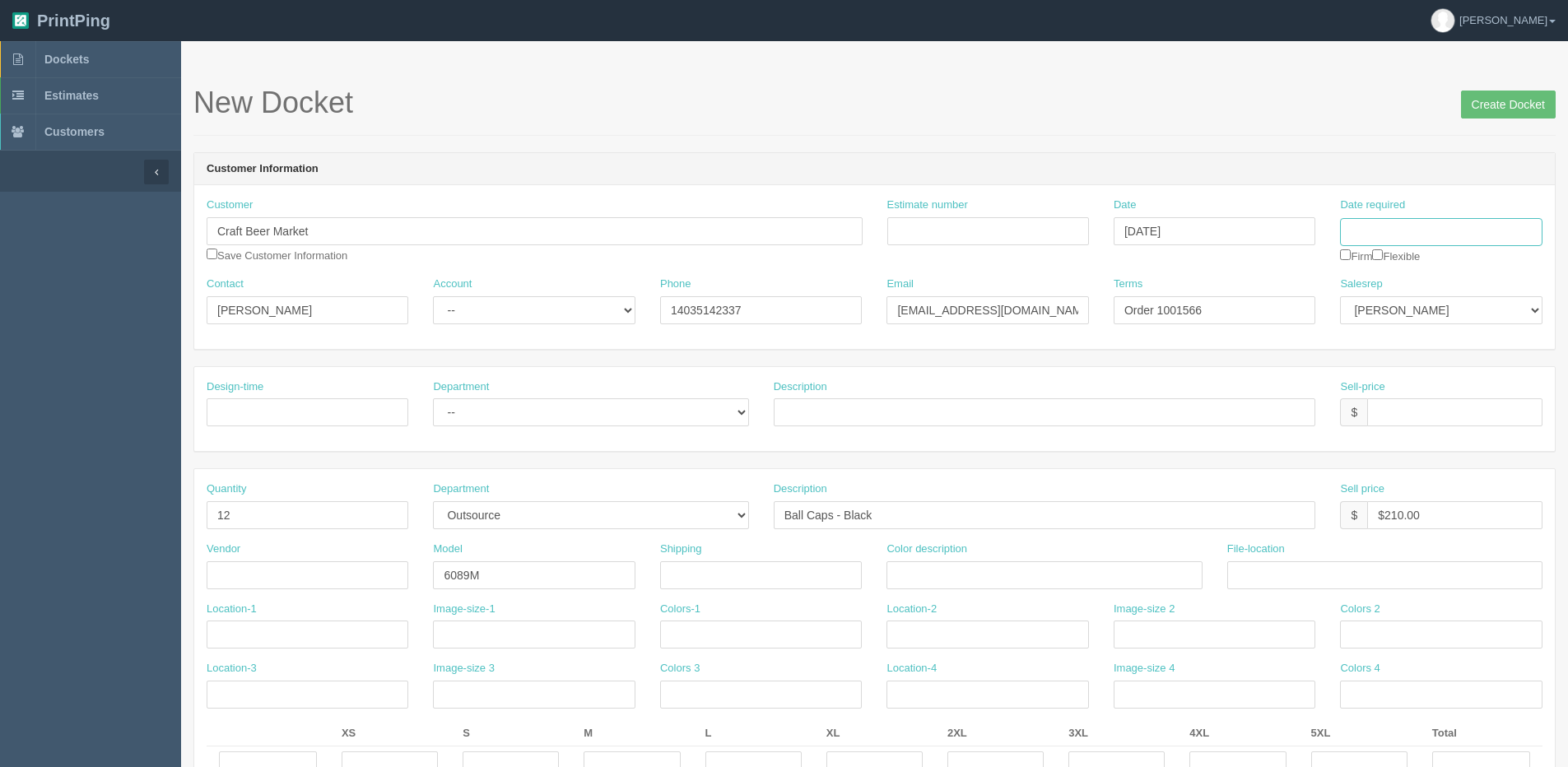
click at [1429, 225] on input "Date required" at bounding box center [1440, 231] width 202 height 28
drag, startPoint x: 1465, startPoint y: 367, endPoint x: 873, endPoint y: 420, distance: 594.4
click at [1464, 368] on td "15" at bounding box center [1465, 365] width 20 height 24
type input "[DATE]"
click at [313, 309] on input "[PERSON_NAME]" at bounding box center [308, 309] width 202 height 28
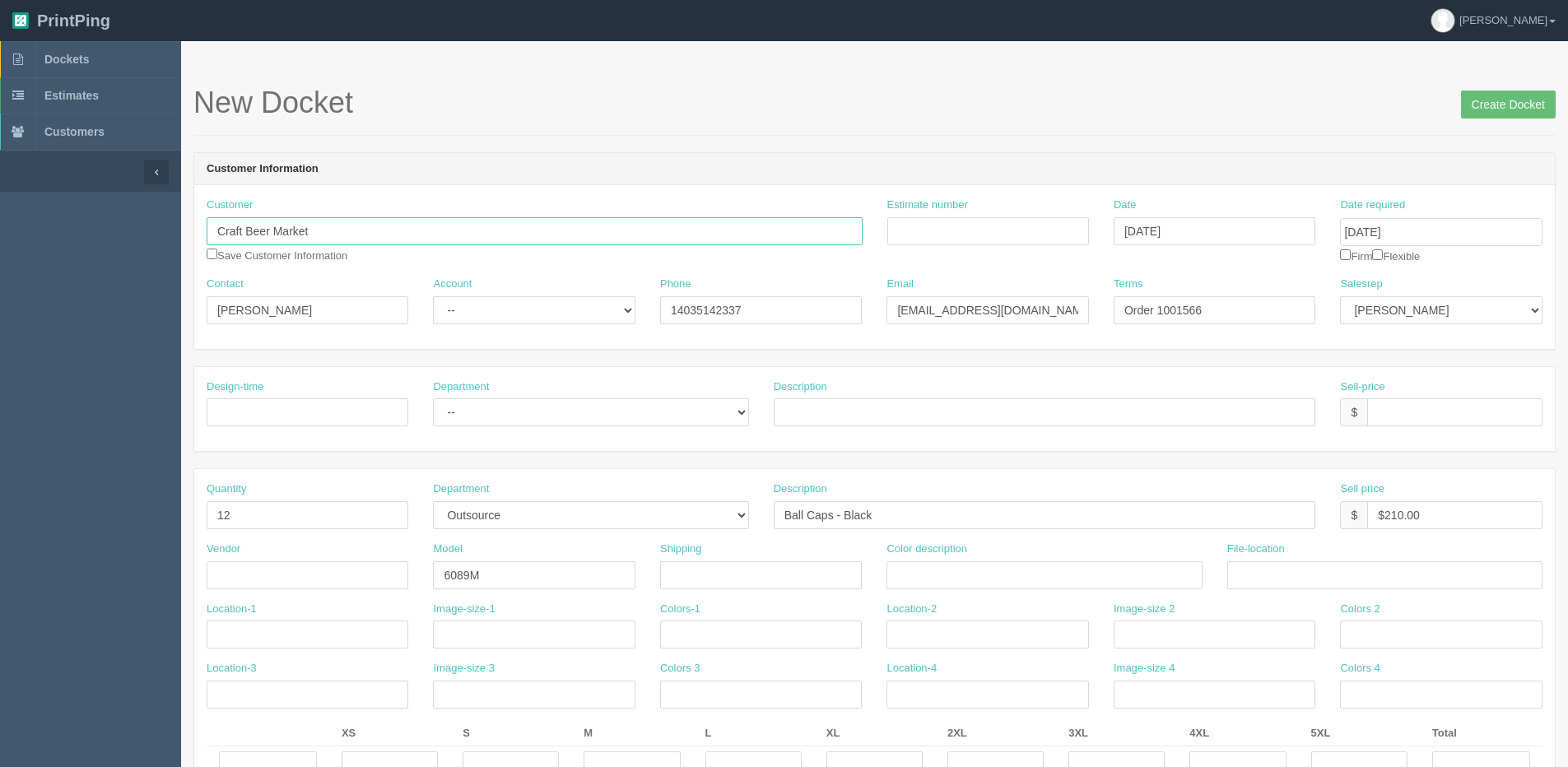
click at [334, 234] on input "Craft Beer Market" at bounding box center [534, 230] width 656 height 28
click at [303, 266] on strong "Craft Beer Market" at bounding box center [264, 263] width 89 height 12
type input "Craft Beer Market"
click at [302, 269] on link "Craft Beer Market" at bounding box center [272, 264] width 130 height 24
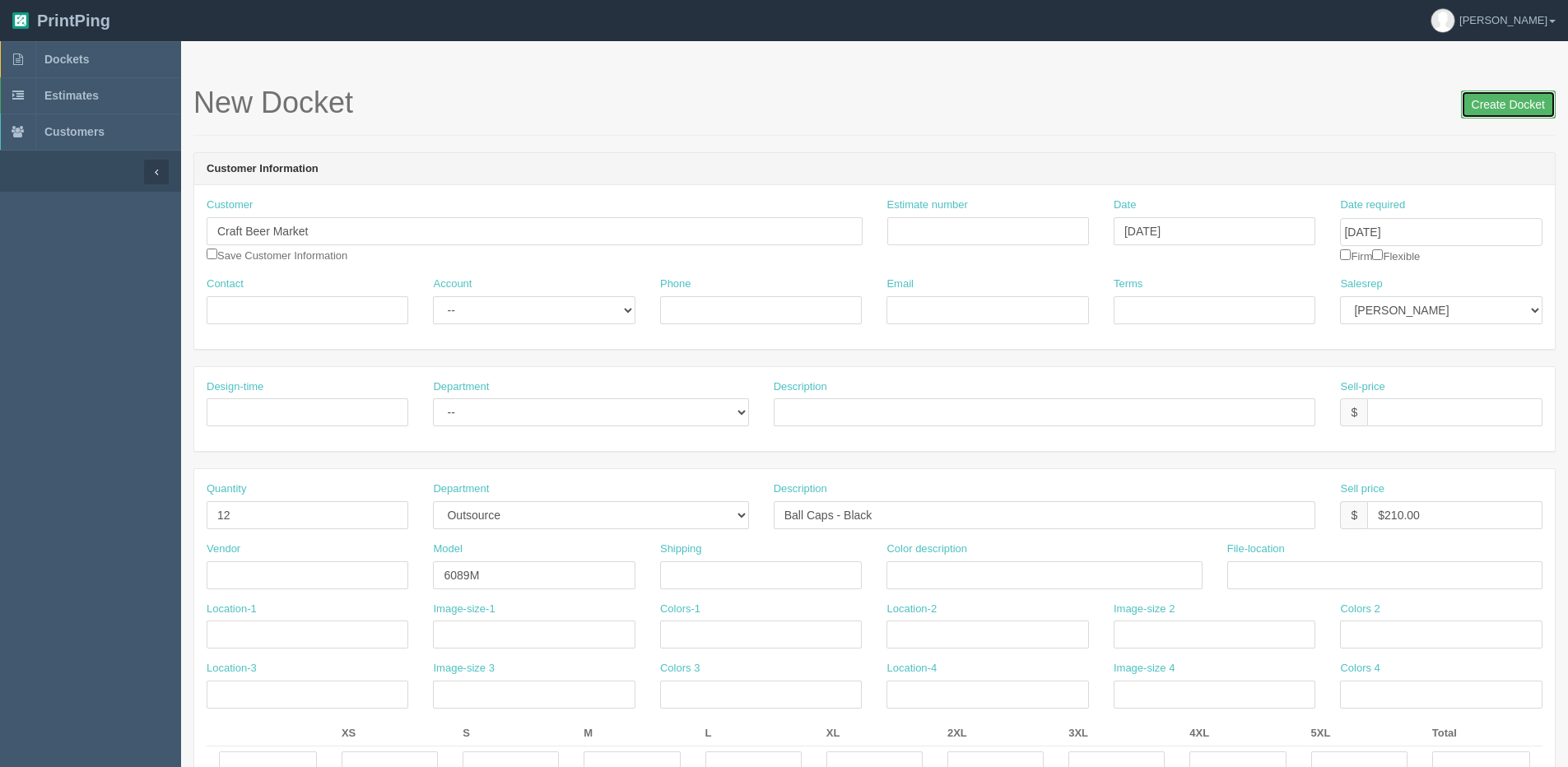
click at [1516, 107] on input "Create Docket" at bounding box center [1508, 104] width 94 height 28
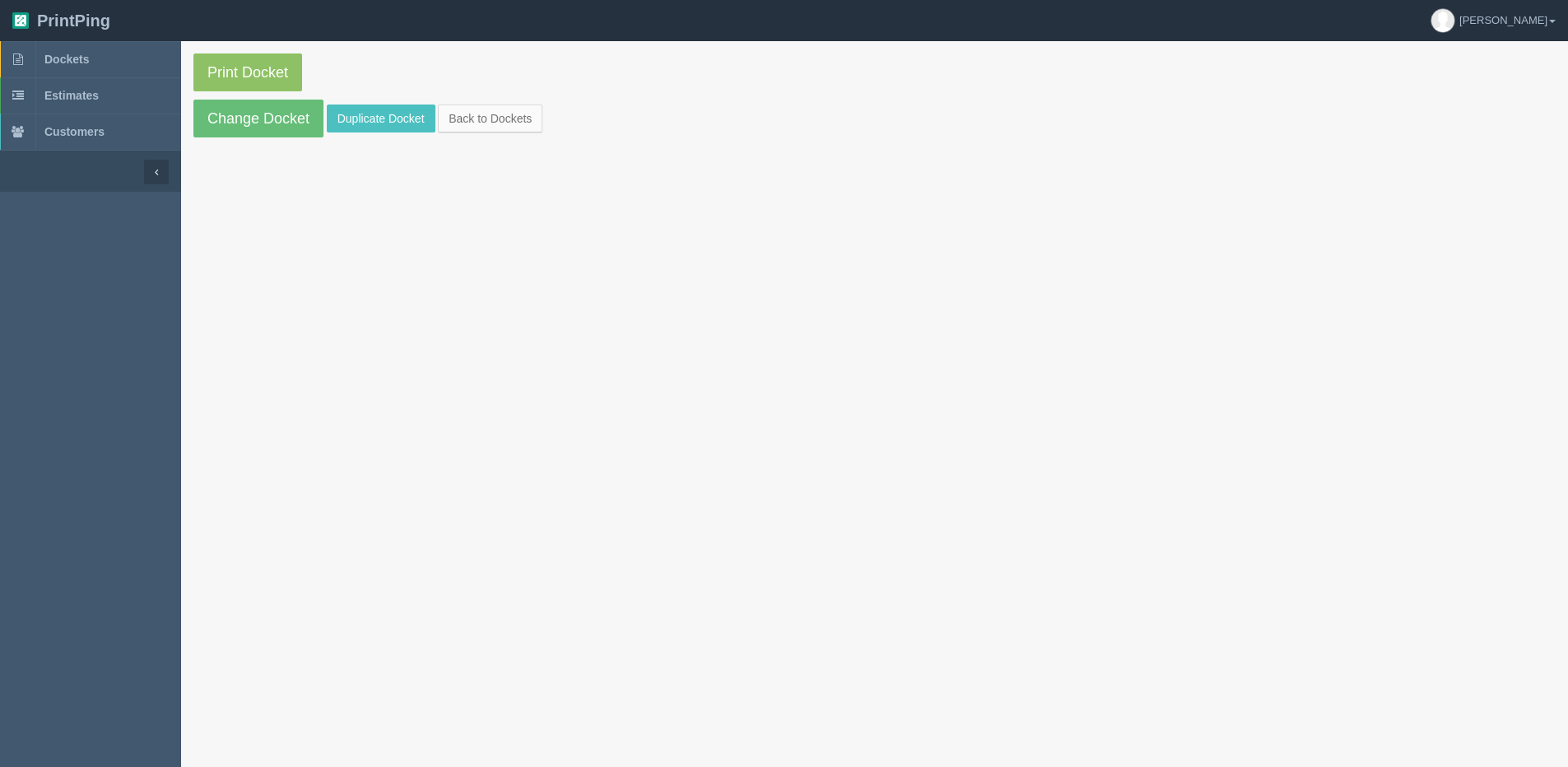
click at [462, 99] on section "Print Docket Change Docket Duplicate Docket Back to Dockets" at bounding box center [874, 95] width 1387 height 108
click at [470, 115] on link "Back to Dockets" at bounding box center [490, 118] width 105 height 28
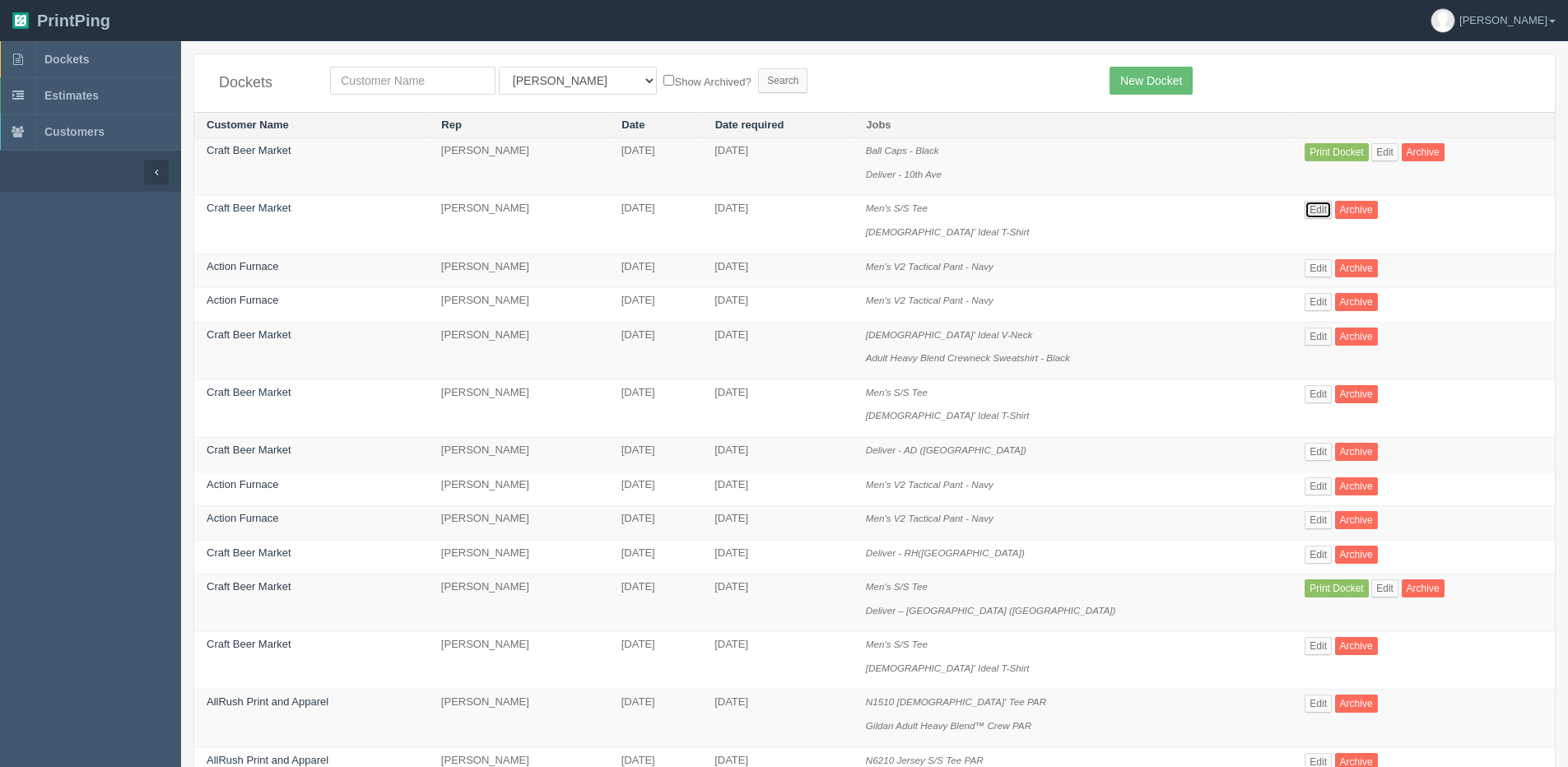
click at [1304, 210] on link "Edit" at bounding box center [1318, 209] width 28 height 18
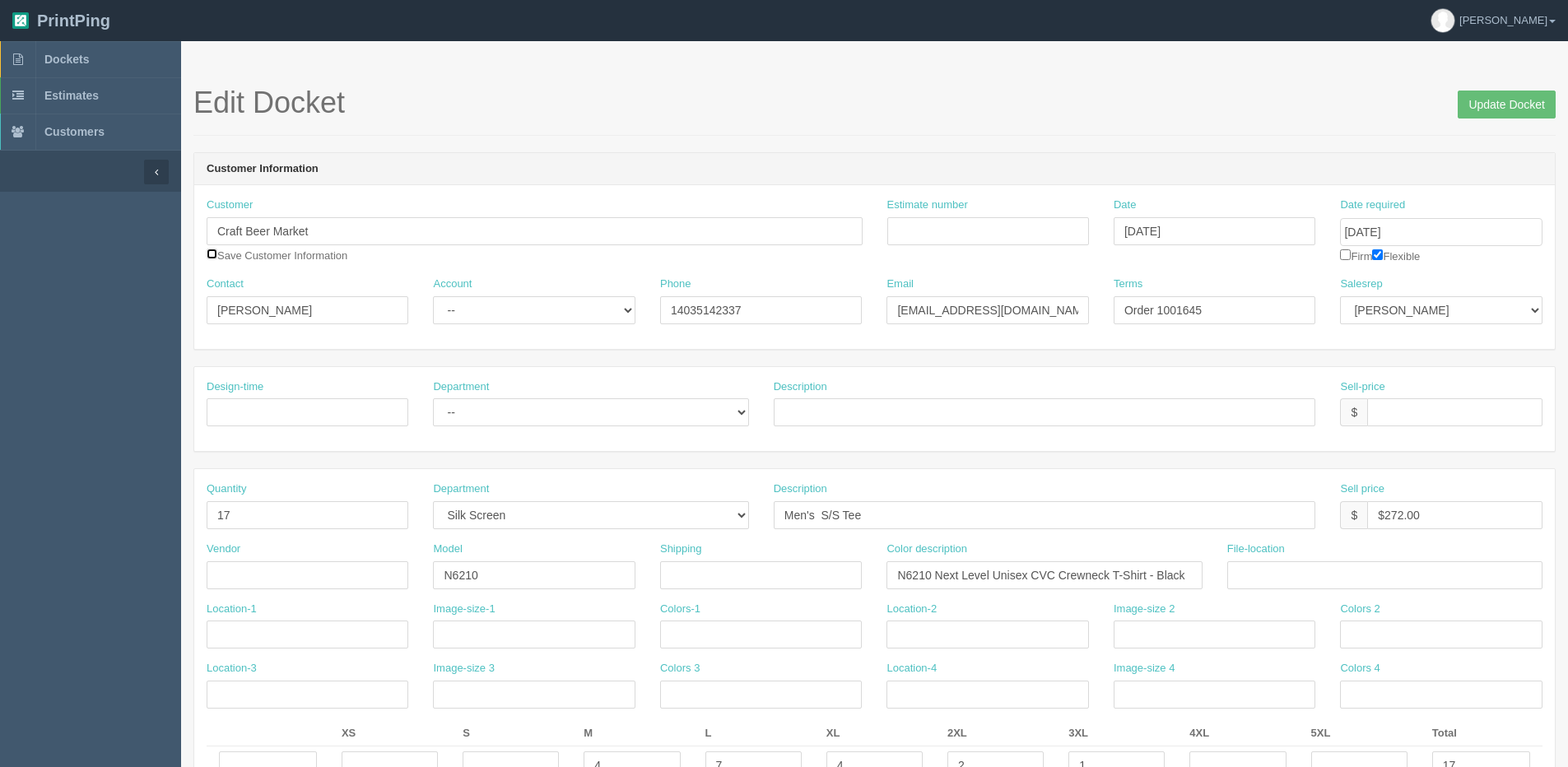
click at [216, 256] on input "checkbox" at bounding box center [211, 253] width 10 height 10
checkbox input "true"
click at [1510, 93] on input "Update Docket" at bounding box center [1506, 104] width 98 height 28
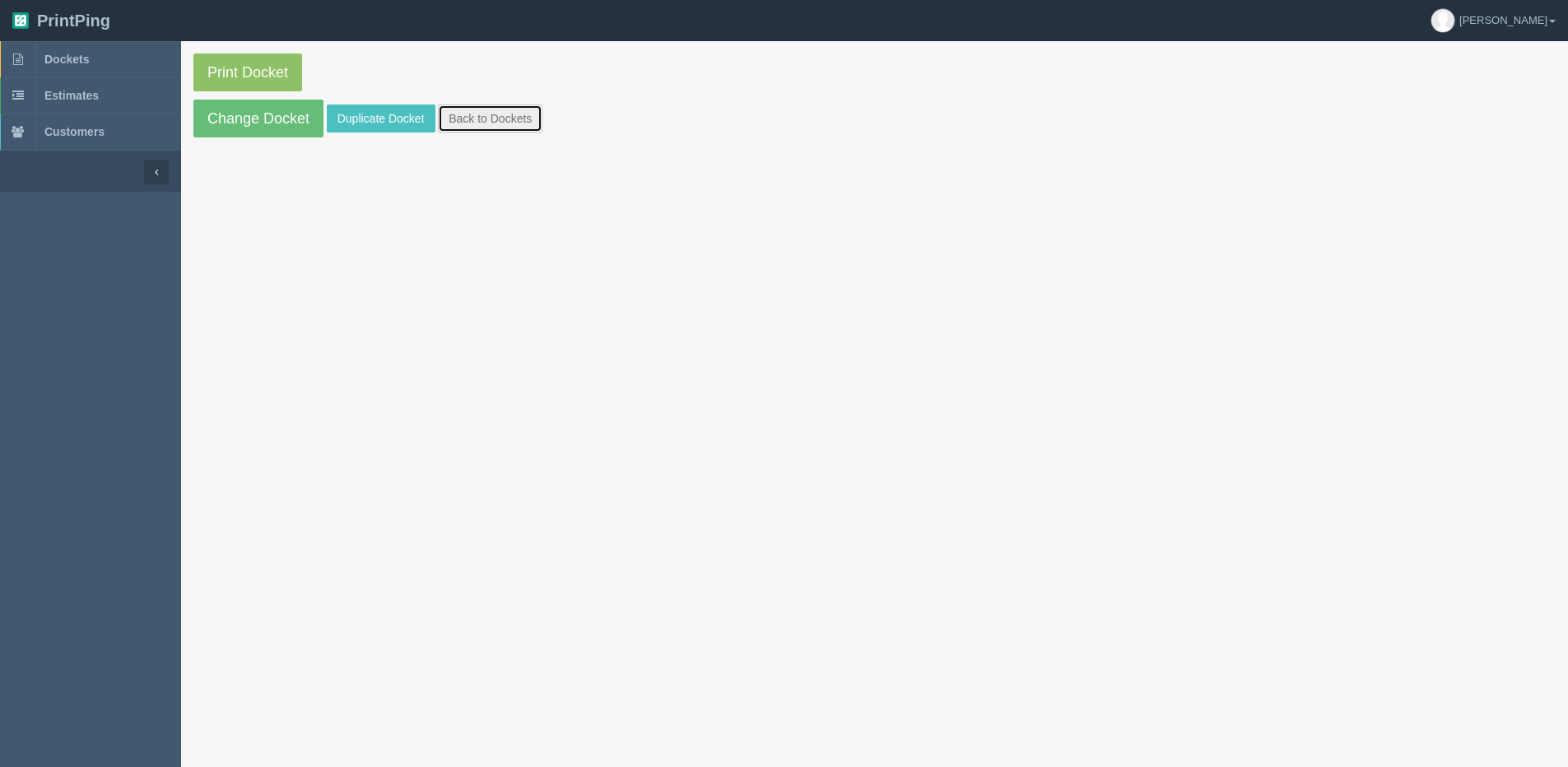
click at [465, 131] on link "Back to Dockets" at bounding box center [490, 118] width 105 height 28
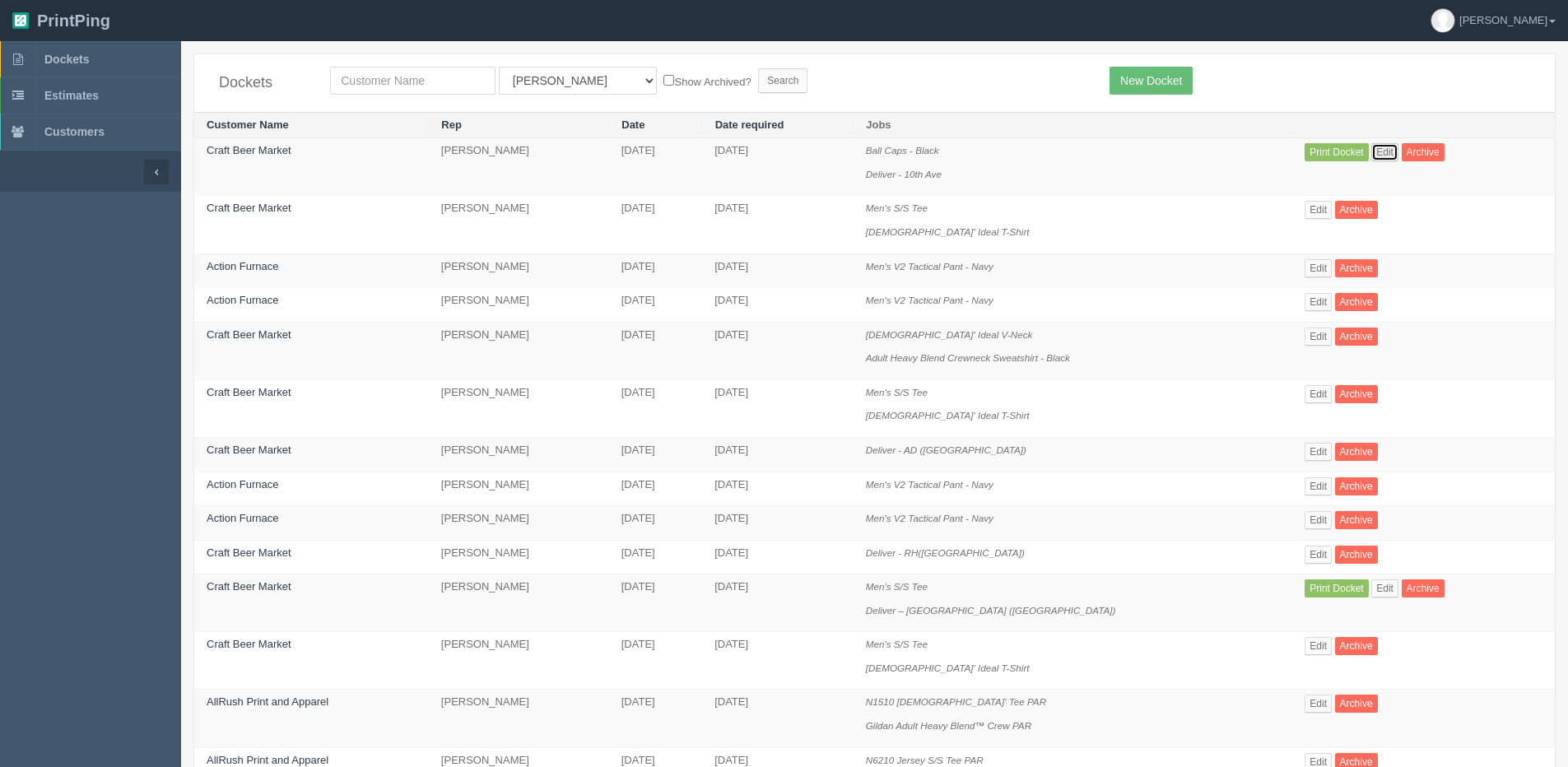
click at [1371, 155] on link "Edit" at bounding box center [1384, 151] width 28 height 18
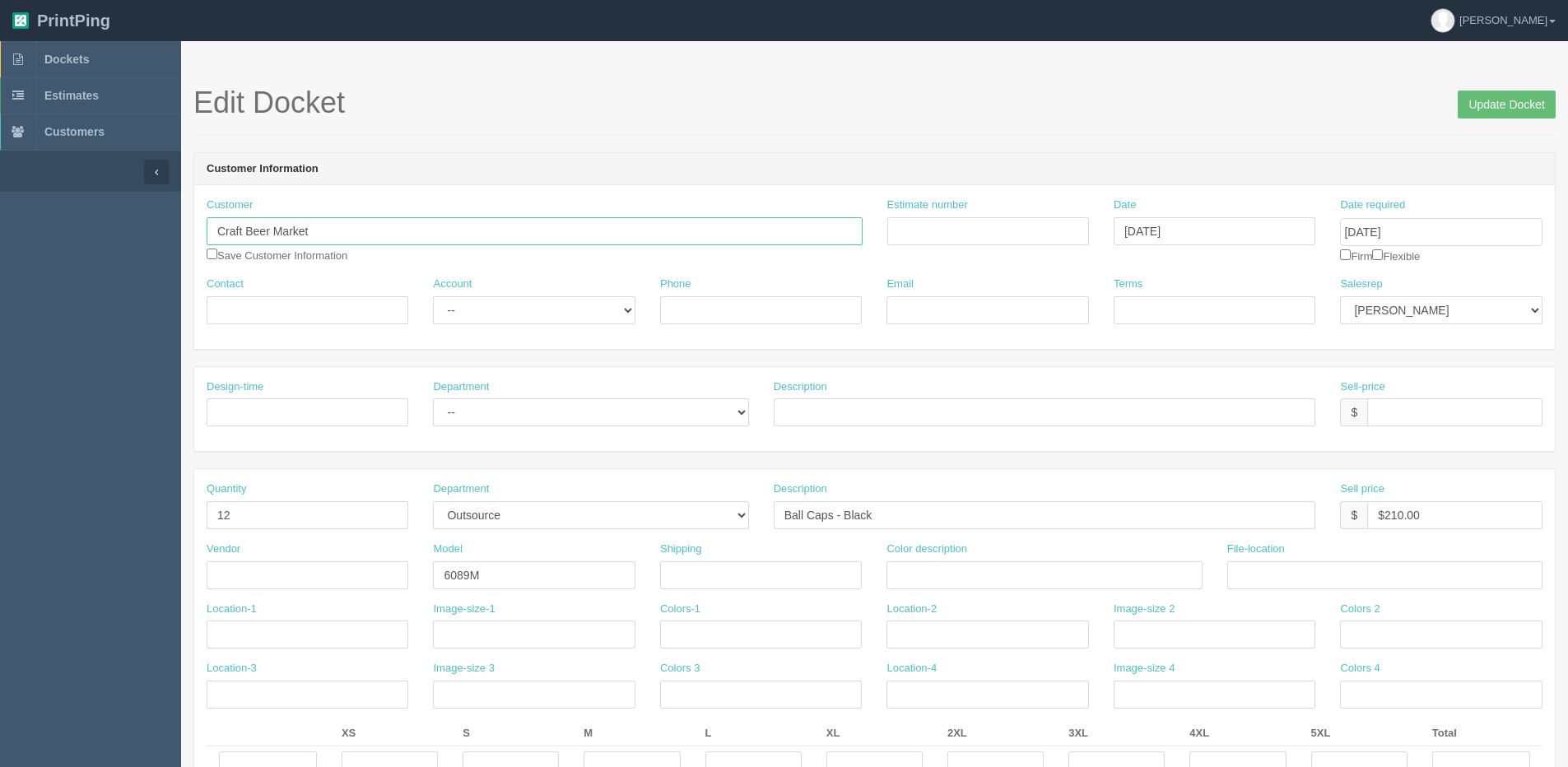
click at [411, 224] on input "Craft Beer Market" at bounding box center [534, 230] width 656 height 28
click at [306, 267] on strong "Craft Beer Market" at bounding box center [264, 263] width 89 height 12
type input "[PERSON_NAME]"
type input "14035142337"
type input "10thaveoffice@craftebeermarket.ca"
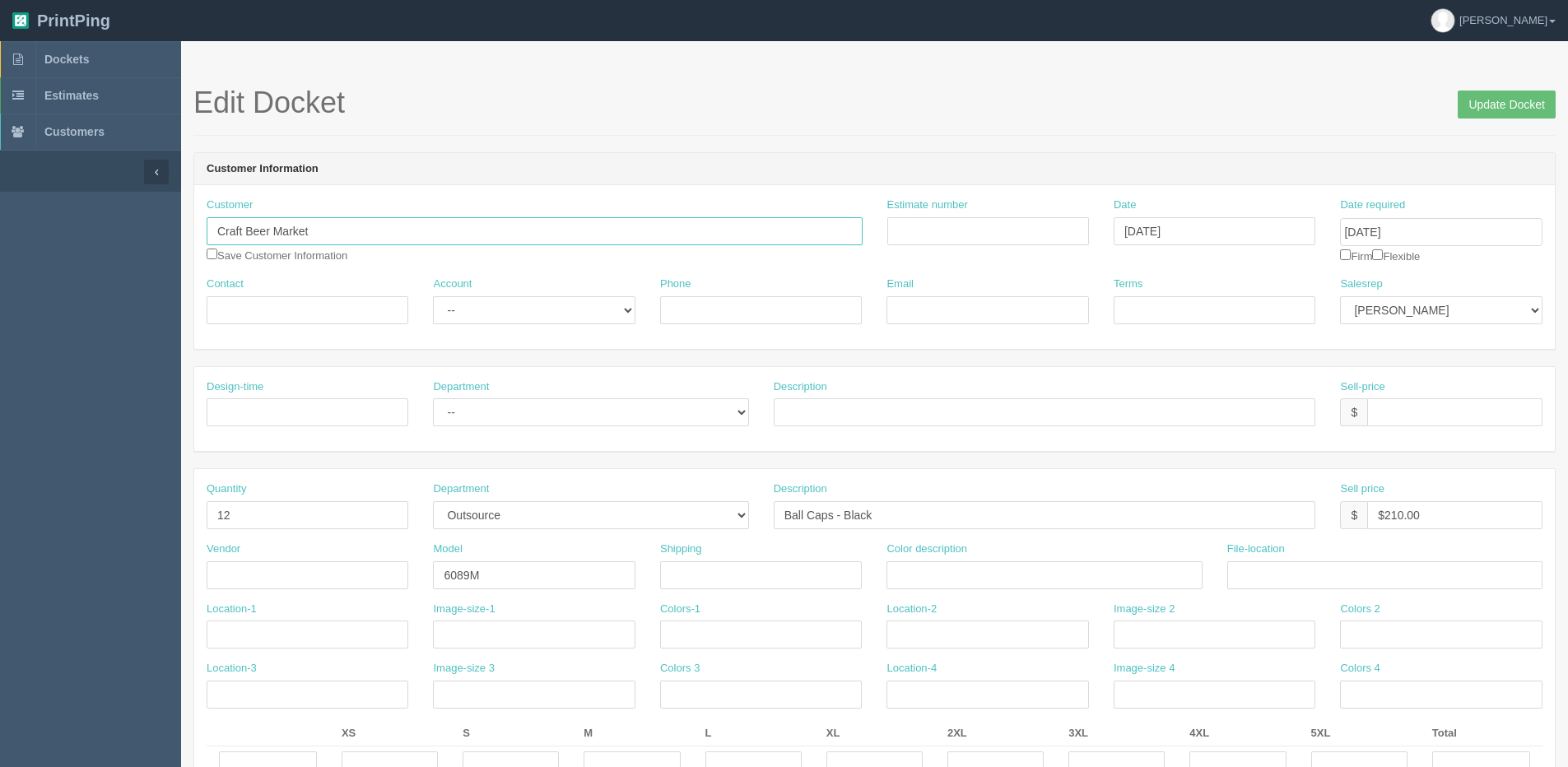
type input "Order 1001645"
drag, startPoint x: 487, startPoint y: 311, endPoint x: 489, endPoint y: 324, distance: 13.2
click at [487, 311] on select "-- Existing Client Allrush Client Rep Client" at bounding box center [534, 309] width 202 height 28
select select "Allrush Client"
click at [433, 296] on select "-- Existing Client Allrush Client Rep Client" at bounding box center [534, 309] width 202 height 28
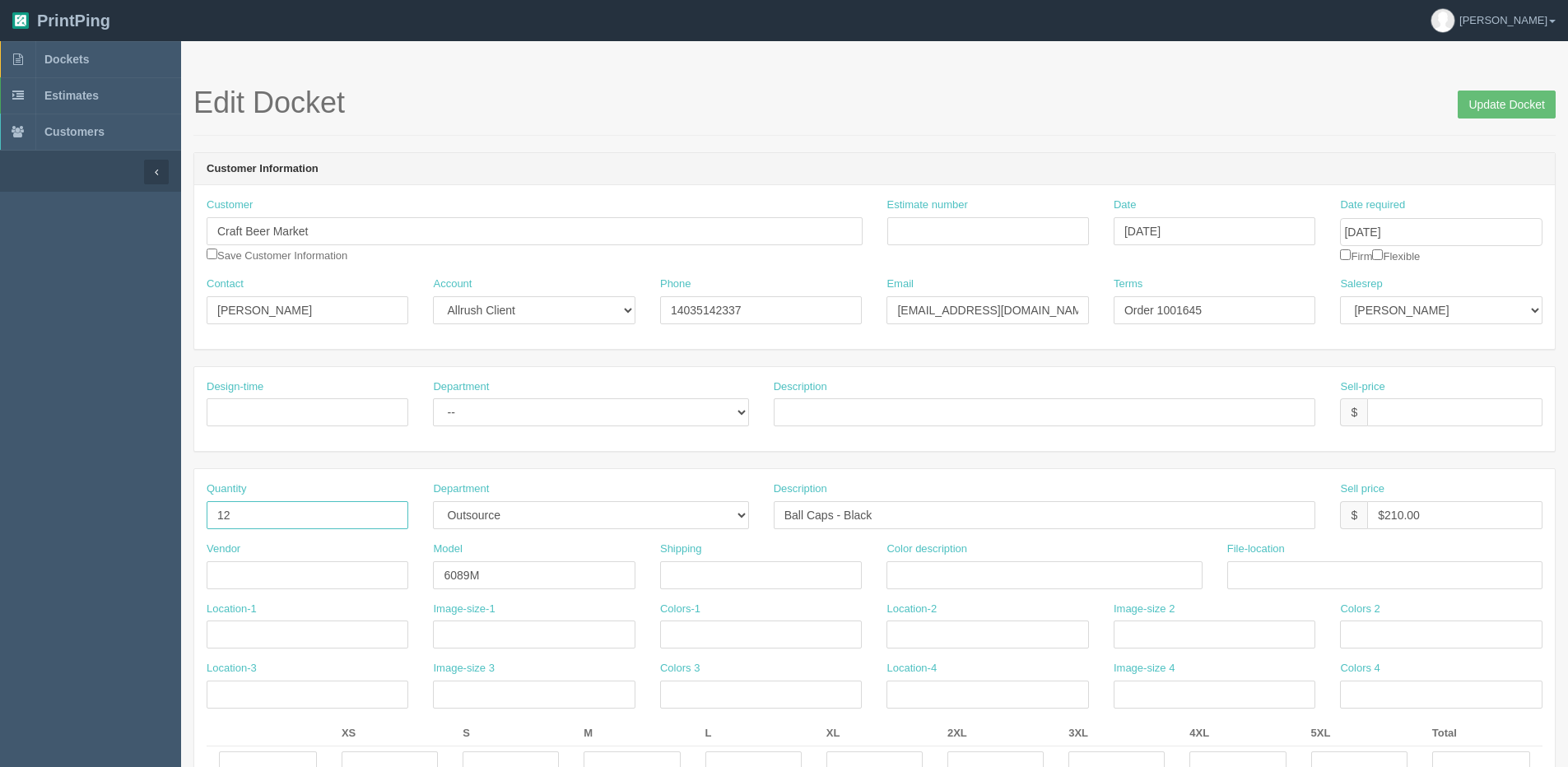
drag, startPoint x: 200, startPoint y: 516, endPoint x: 167, endPoint y: 510, distance: 33.5
drag, startPoint x: 545, startPoint y: 512, endPoint x: 383, endPoint y: 493, distance: 163.1
click at [383, 493] on div "Quantity Department -- Embroidery Silk Screen Heat Press Outsource Design Descr…" at bounding box center [874, 511] width 1360 height 60
select select
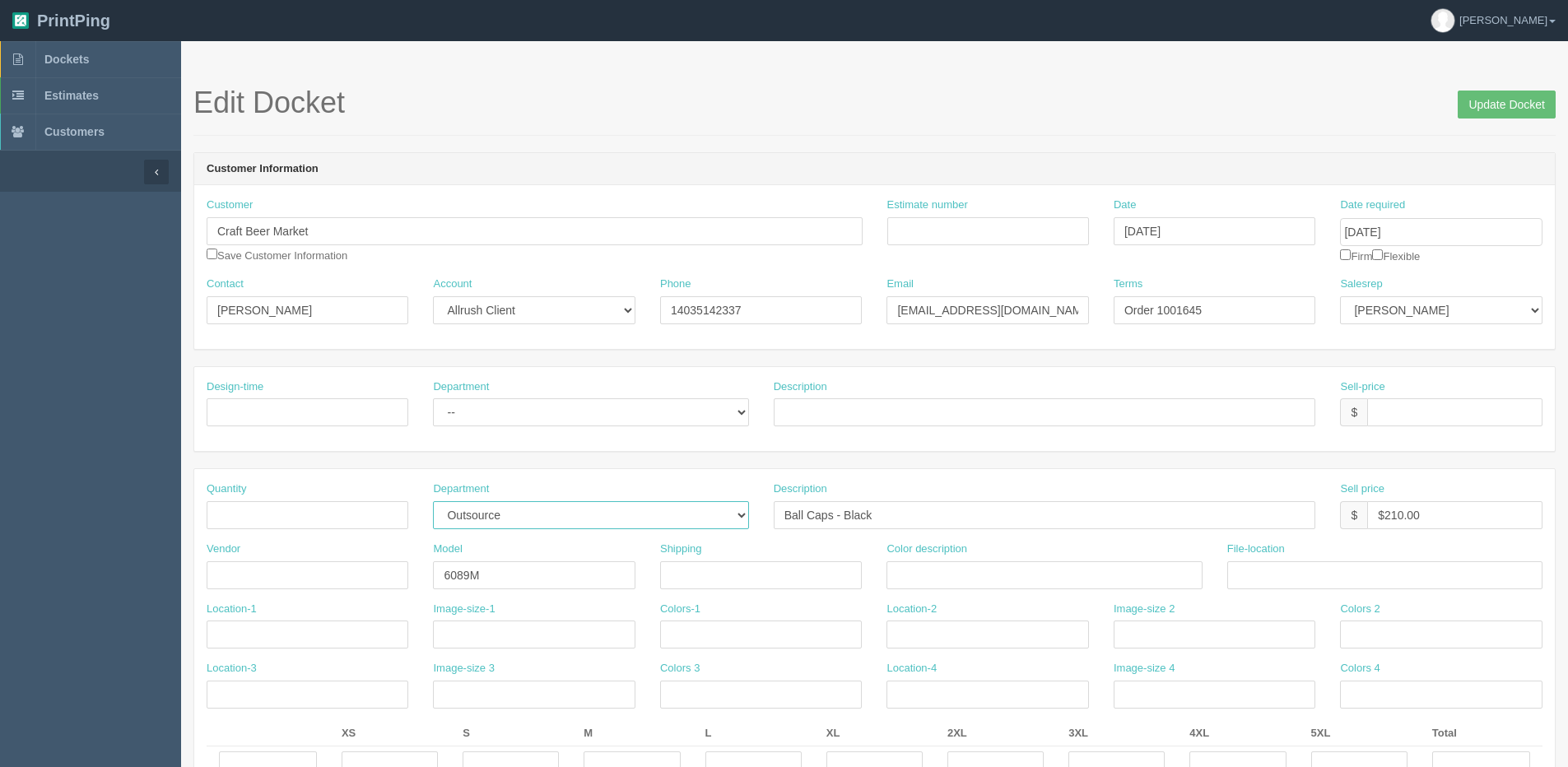
click at [433, 501] on select "-- Embroidery Silk Screen Heat Press Outsource Design" at bounding box center [590, 514] width 315 height 28
drag, startPoint x: 467, startPoint y: 580, endPoint x: 498, endPoint y: 575, distance: 31.4
click at [407, 580] on div "Vendor Model 6089M Shipping Color description File-location" at bounding box center [874, 571] width 1360 height 60
drag, startPoint x: 903, startPoint y: 523, endPoint x: 748, endPoint y: 514, distance: 155.3
click at [748, 514] on div "Quantity Department -- Embroidery Silk Screen Heat Press Outsource Design Descr…" at bounding box center [874, 511] width 1360 height 60
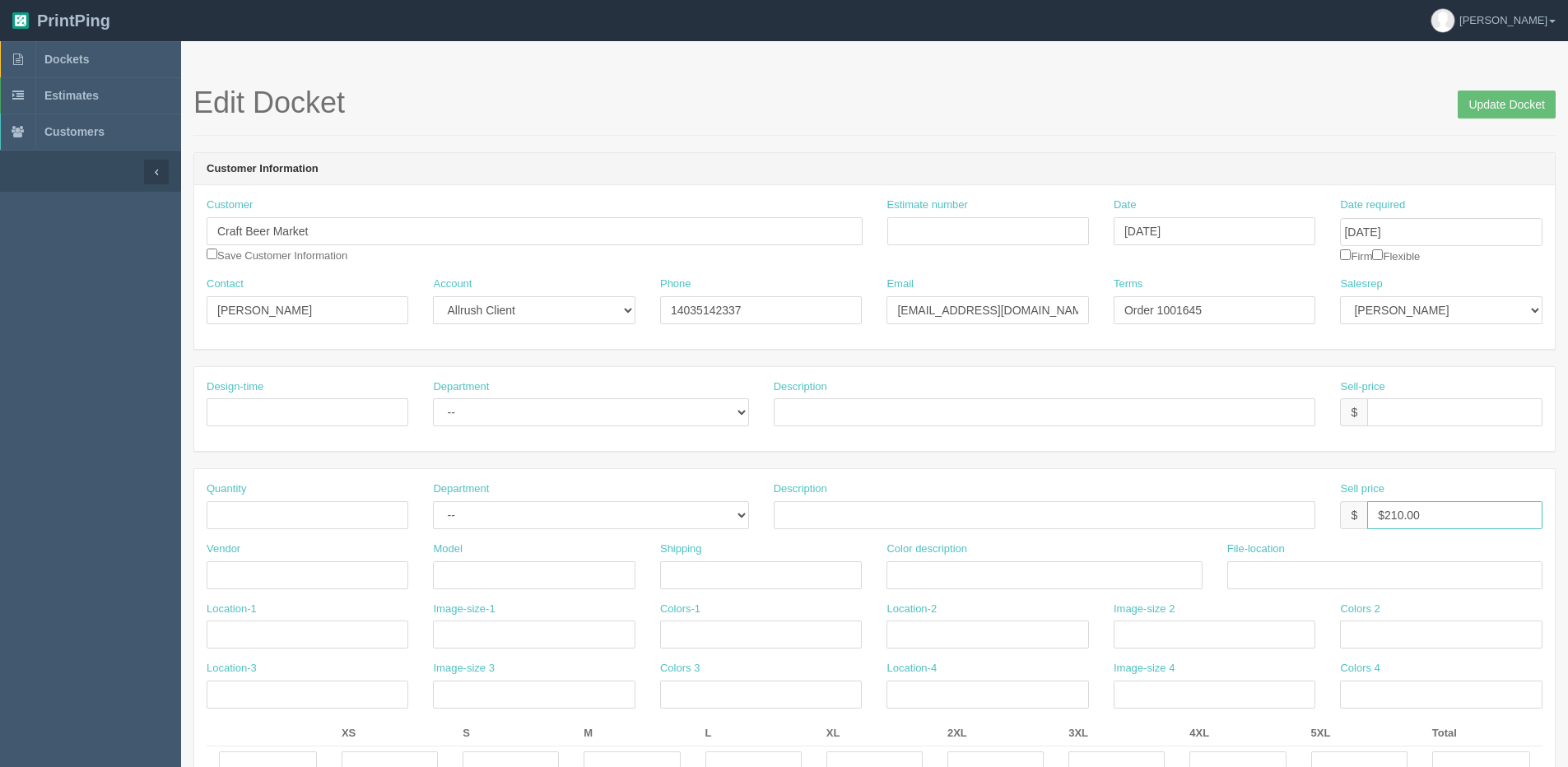
drag, startPoint x: 1447, startPoint y: 512, endPoint x: 1183, endPoint y: 512, distance: 264.0
click at [1183, 512] on div "Quantity Department -- Embroidery Silk Screen Heat Press Outsource Design Descr…" at bounding box center [874, 511] width 1360 height 60
click at [1382, 258] on input "checkbox" at bounding box center [1377, 254] width 10 height 10
checkbox input "true"
click at [1540, 107] on input "Update Docket" at bounding box center [1506, 104] width 98 height 28
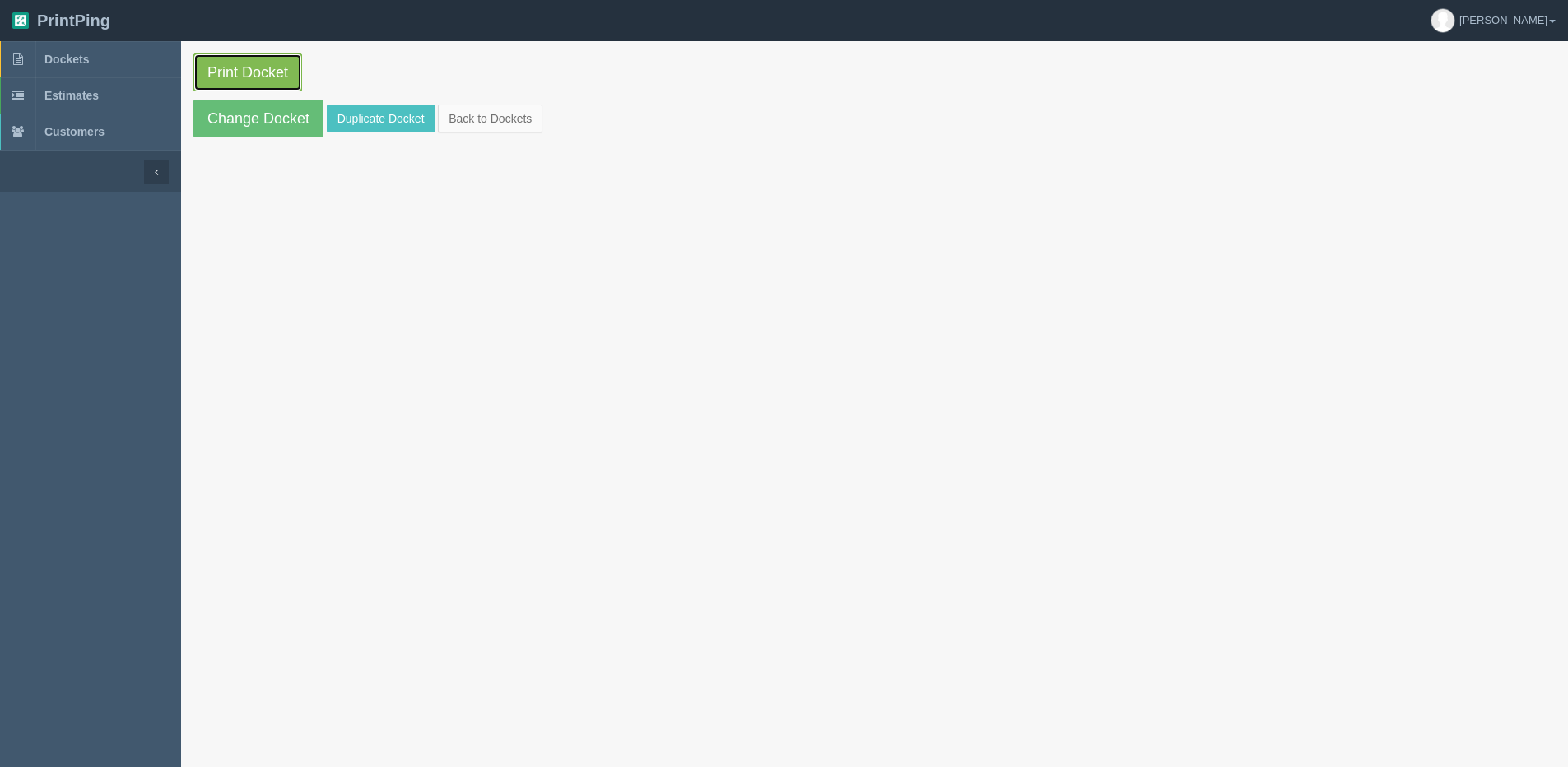
click at [288, 87] on link "Print Docket" at bounding box center [248, 72] width 109 height 38
click at [527, 124] on link "Back to Dockets" at bounding box center [490, 118] width 105 height 28
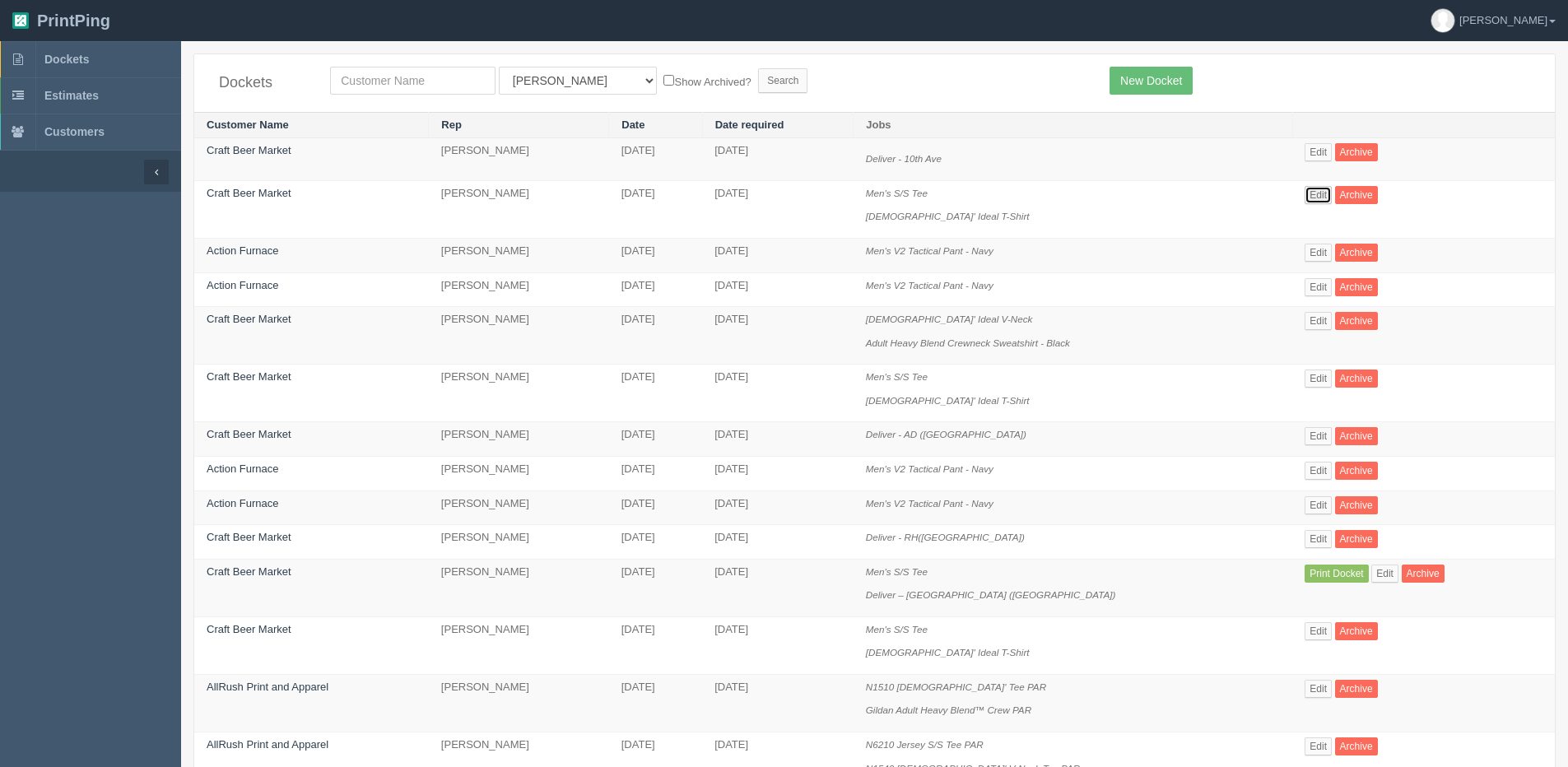
click at [1304, 195] on link "Edit" at bounding box center [1318, 194] width 28 height 18
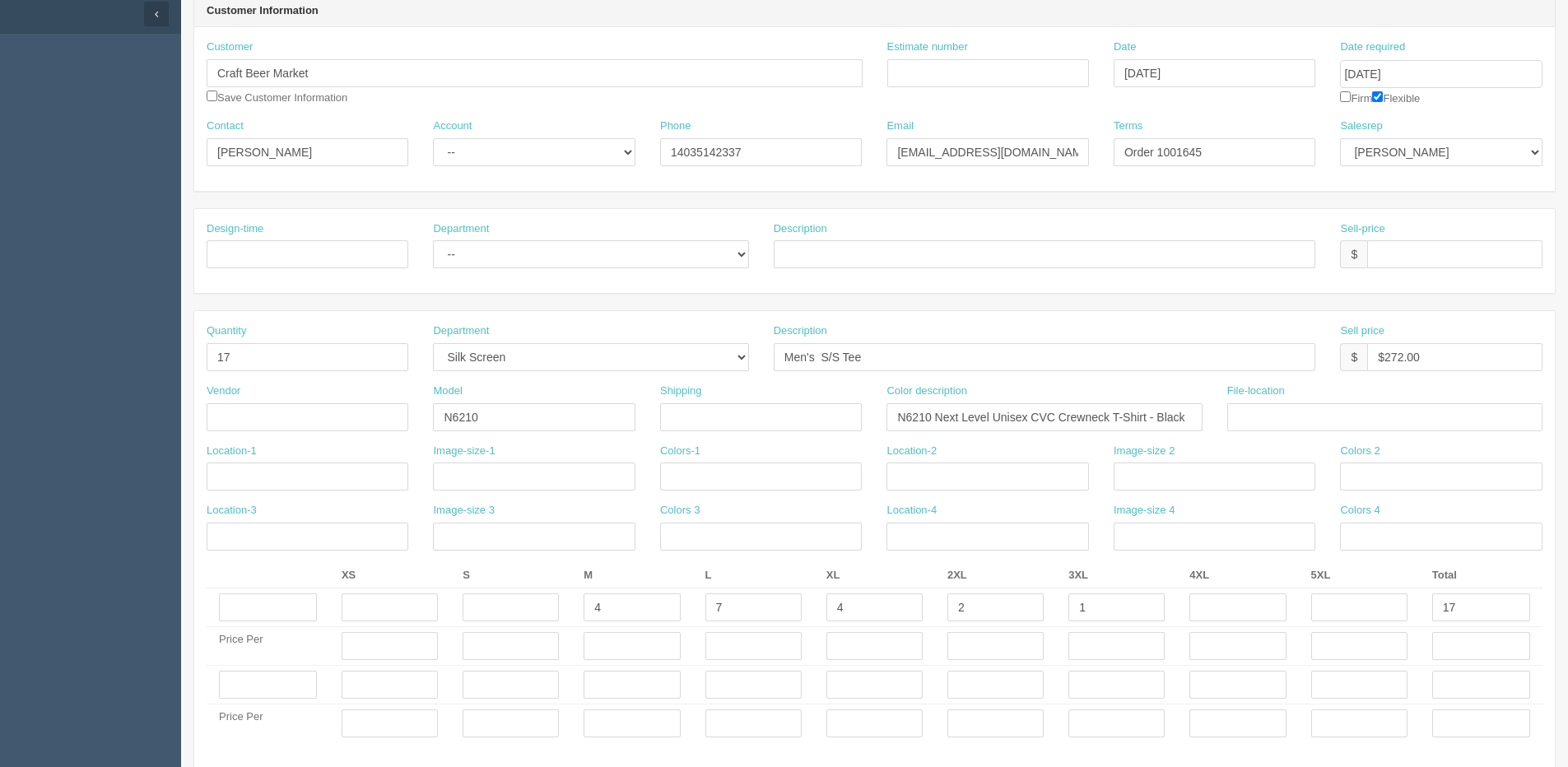
scroll to position [165, 0]
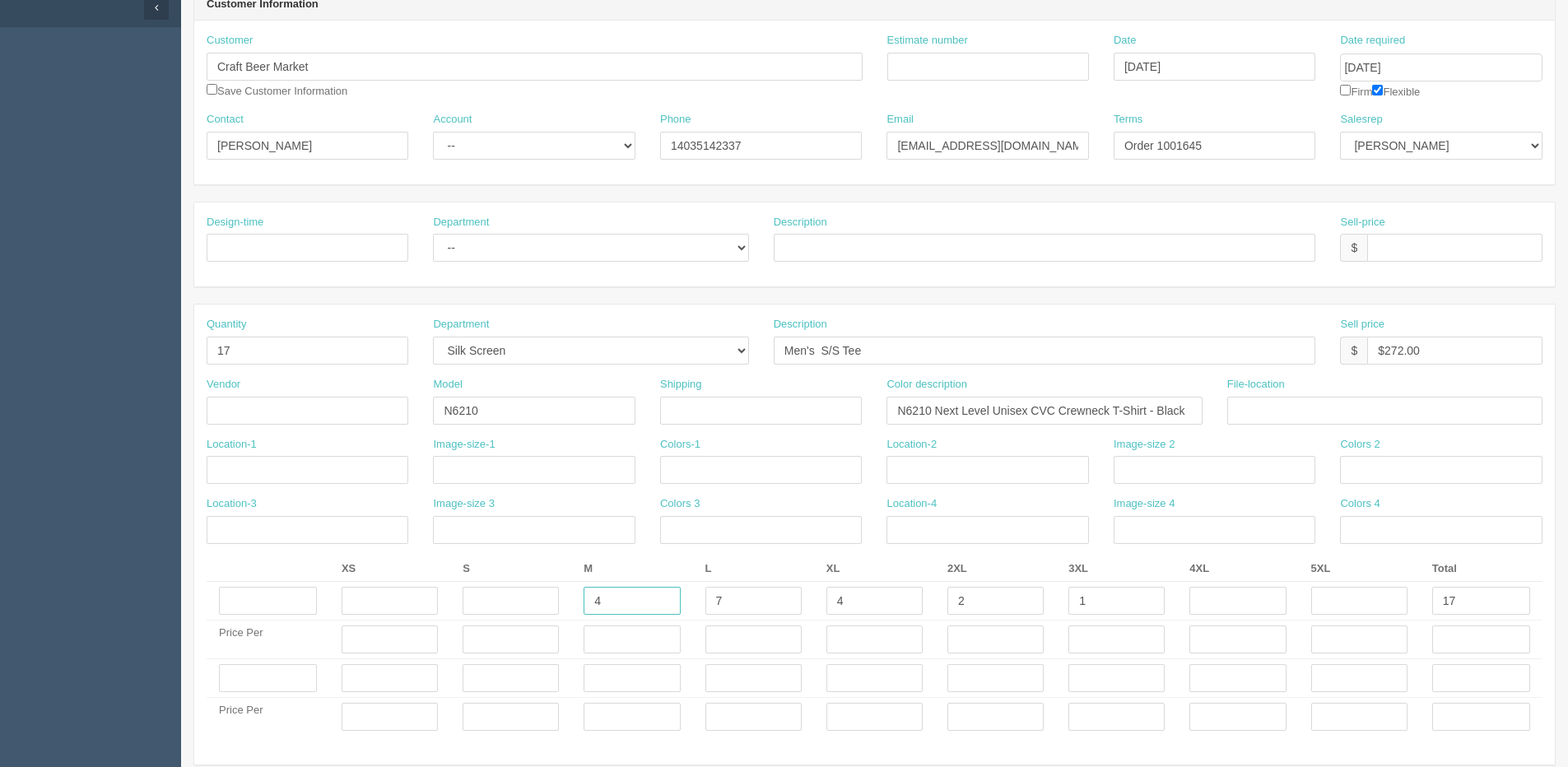
drag, startPoint x: 617, startPoint y: 604, endPoint x: 529, endPoint y: 580, distance: 91.2
click at [548, 590] on tr "4 7 4 2 1 17" at bounding box center [874, 600] width 1336 height 39
type input "3"
click at [880, 700] on td at bounding box center [874, 717] width 121 height 39
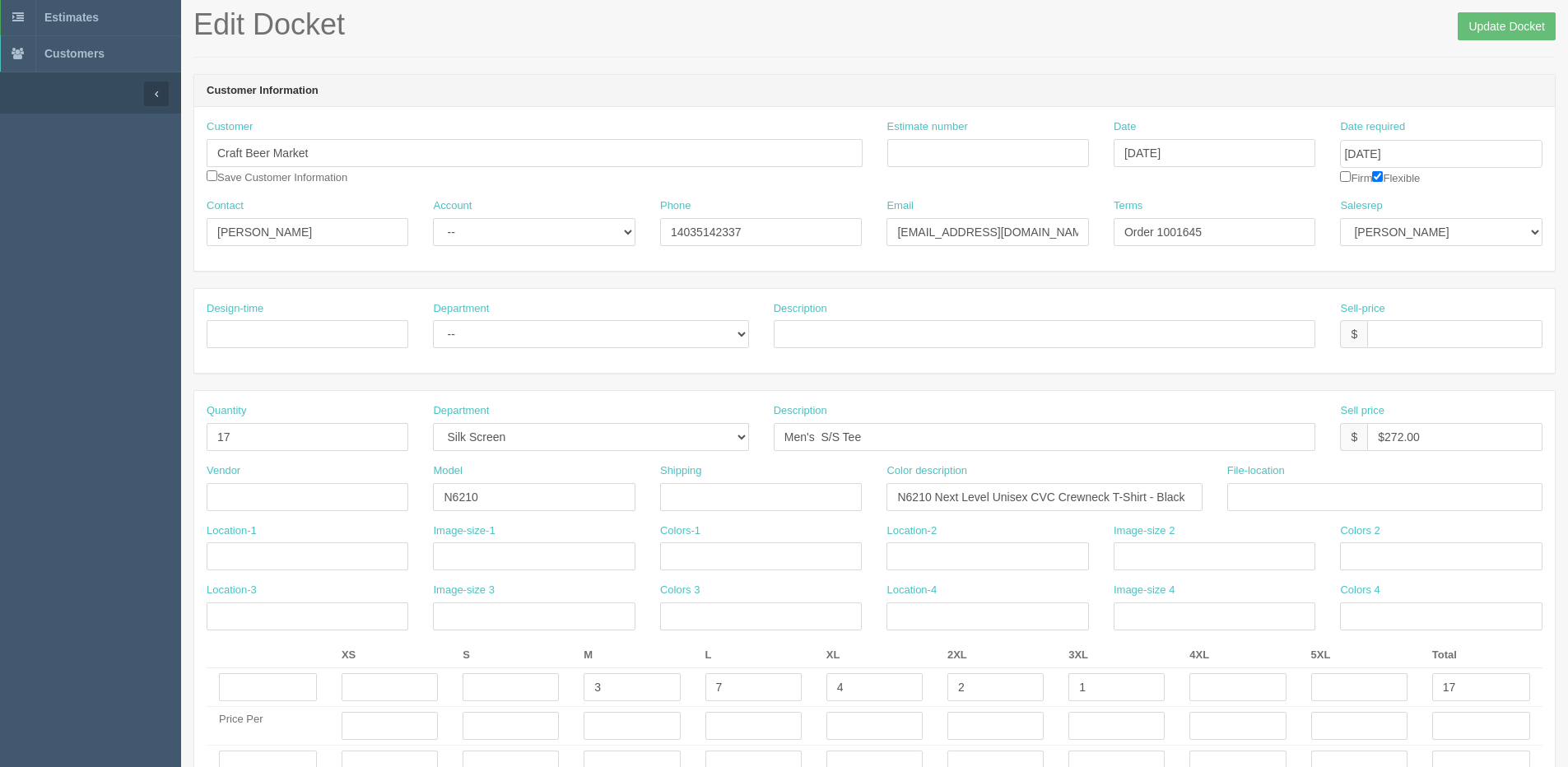
scroll to position [0, 0]
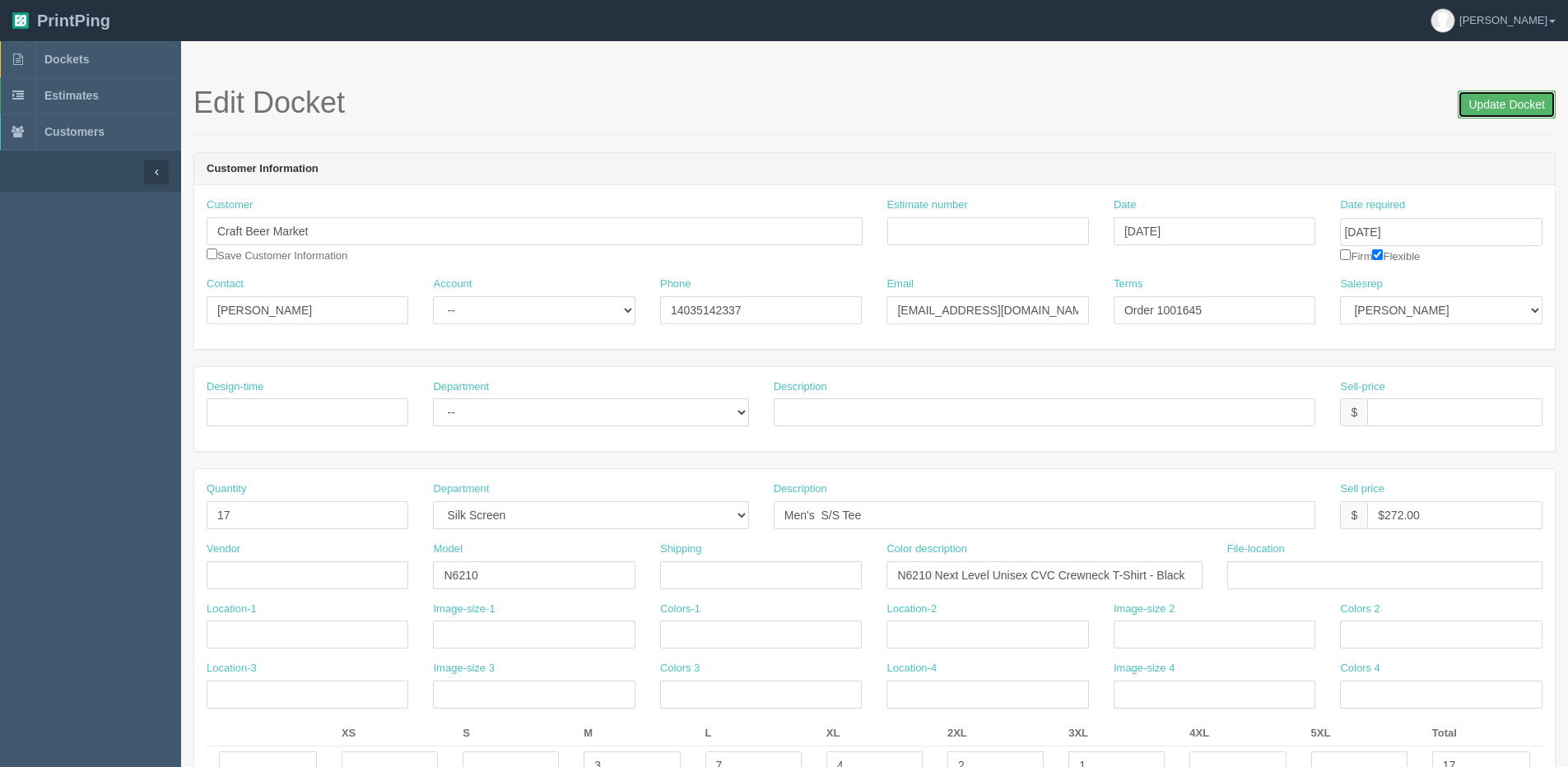
click at [1483, 98] on input "Update Docket" at bounding box center [1506, 104] width 98 height 28
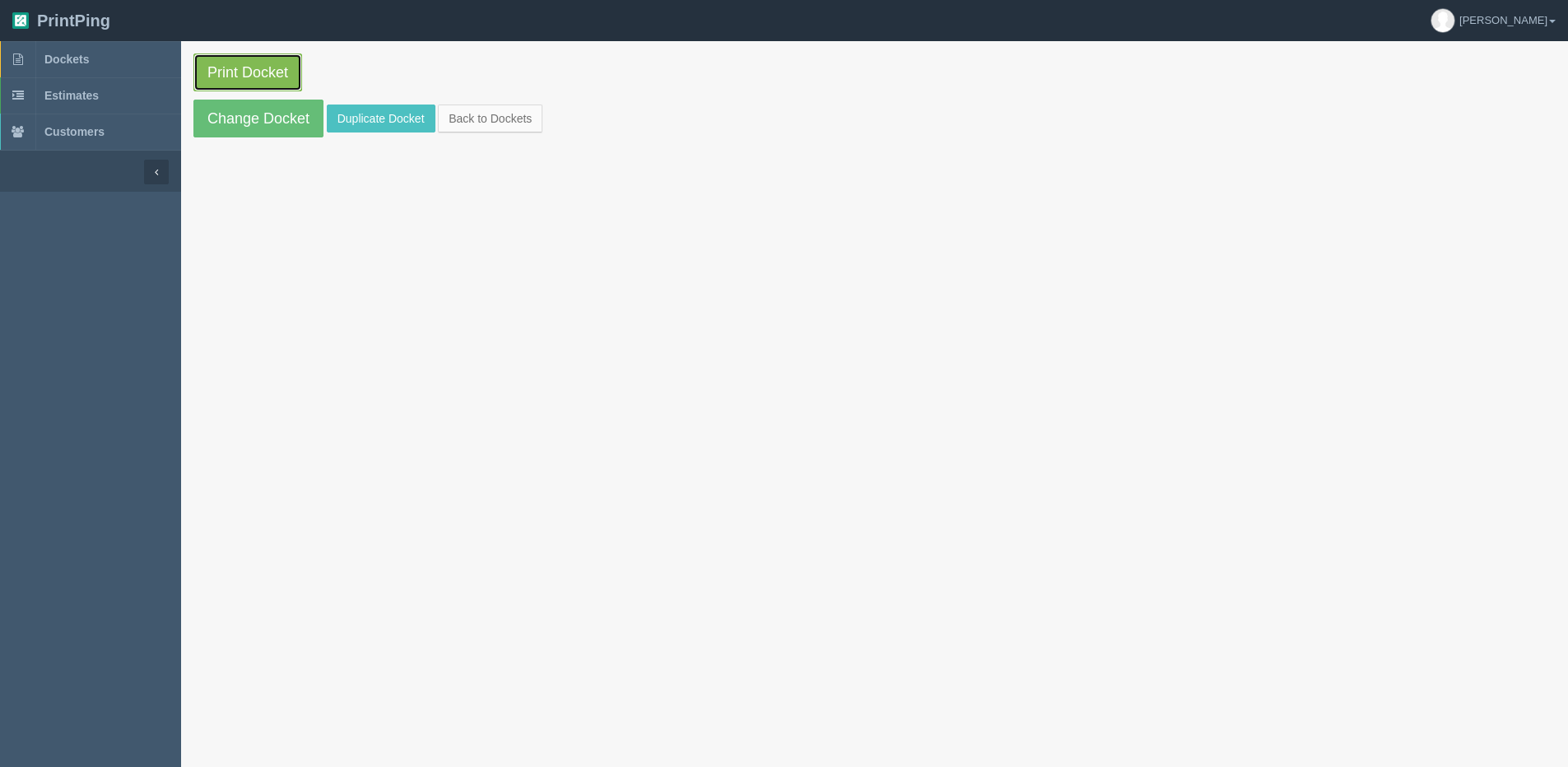
click at [223, 61] on link "Print Docket" at bounding box center [248, 72] width 109 height 38
click at [472, 97] on section "Print Docket Change Docket Duplicate Docket Back to Dockets" at bounding box center [874, 95] width 1387 height 108
click at [472, 107] on link "Back to Dockets" at bounding box center [490, 118] width 105 height 28
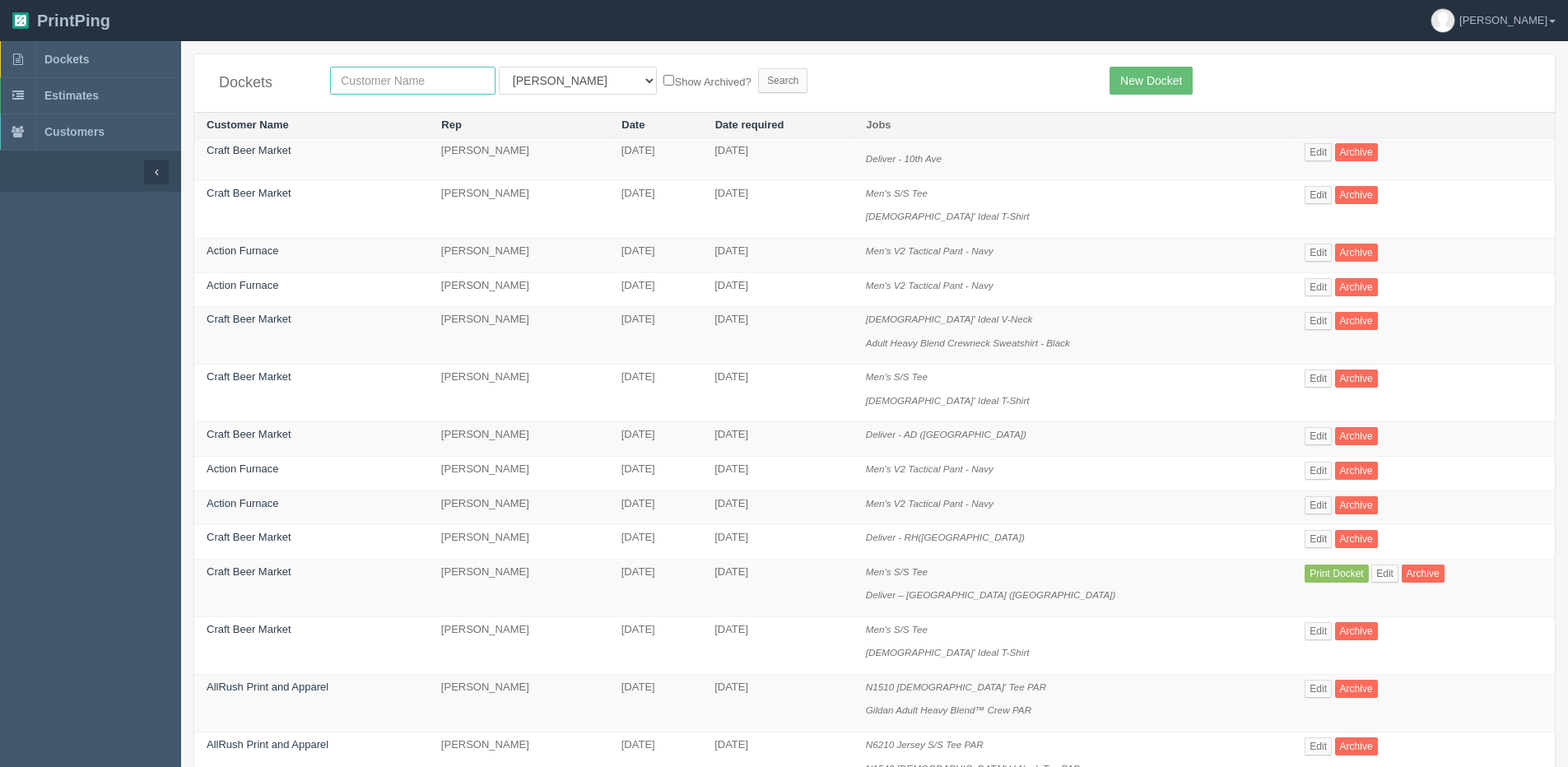
click at [453, 86] on input "text" at bounding box center [413, 80] width 166 height 28
type input "ta"
click at [1462, 68] on div "New Docket" at bounding box center [1320, 80] width 446 height 28
click at [1544, 19] on link "Dan" at bounding box center [1493, 20] width 149 height 41
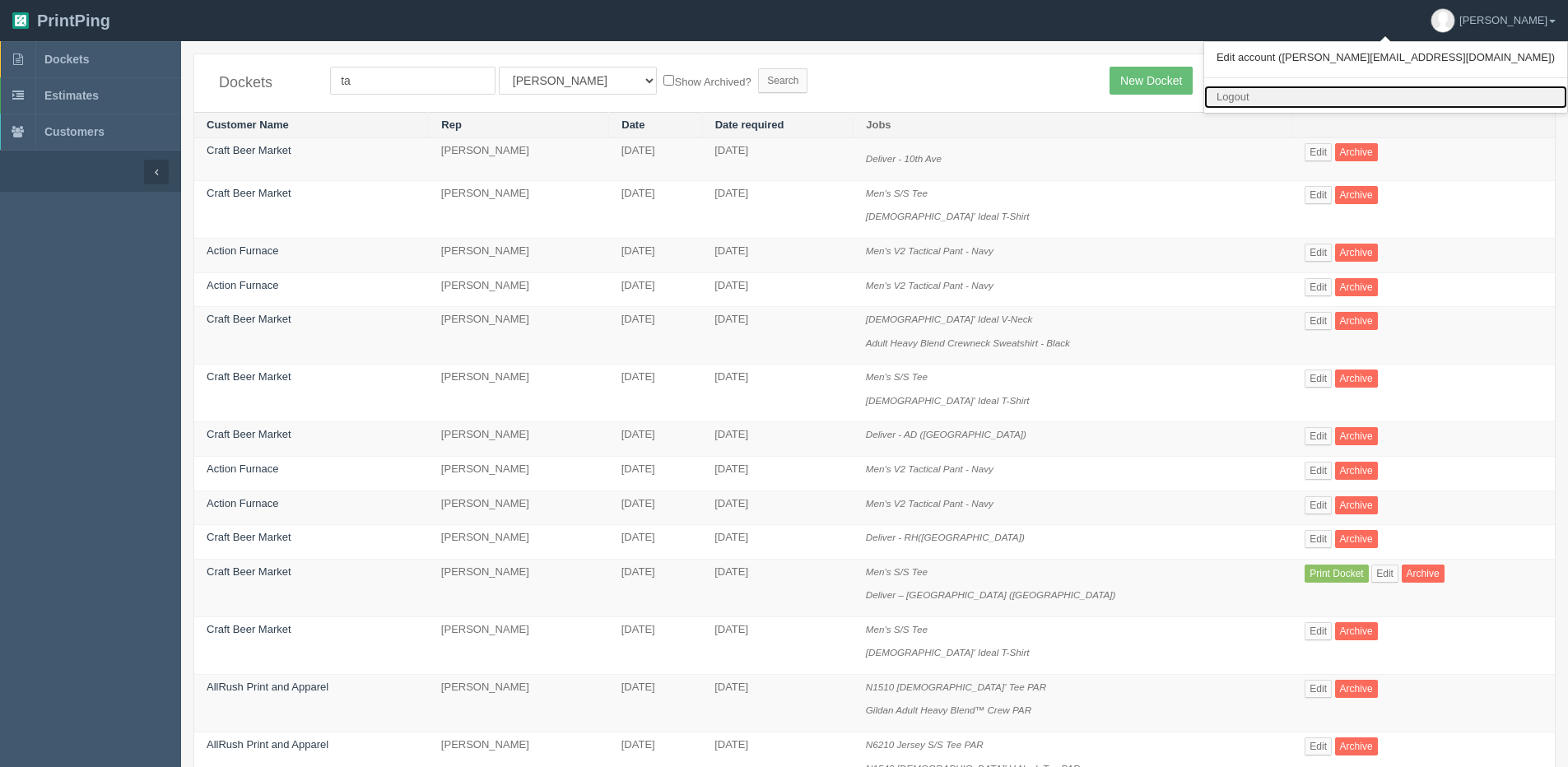
click at [1459, 103] on link "Logout" at bounding box center [1385, 97] width 363 height 24
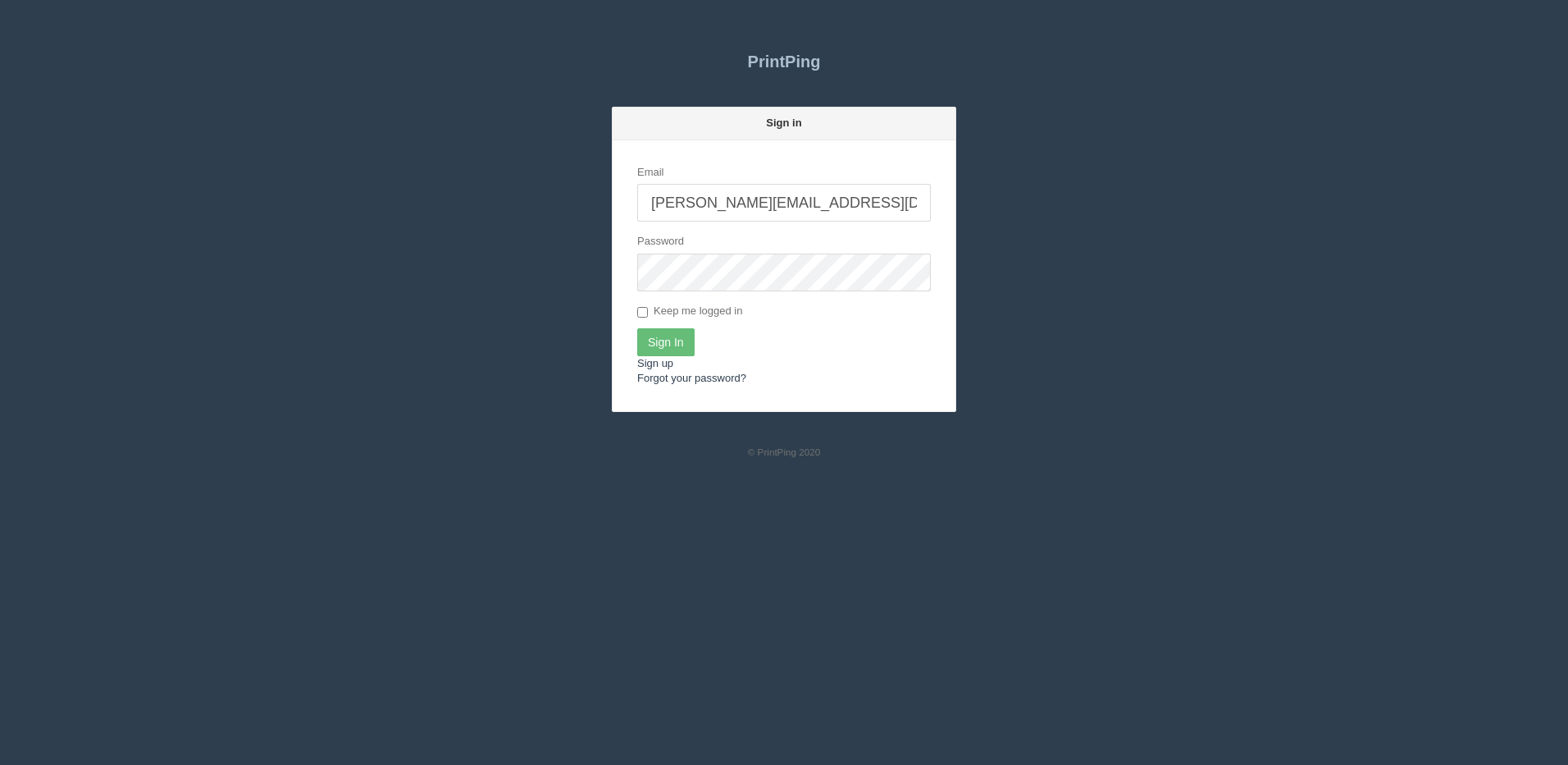
drag, startPoint x: 783, startPoint y: 189, endPoint x: 776, endPoint y: 203, distance: 15.7
click at [783, 189] on input "[PERSON_NAME][EMAIL_ADDRESS][DOMAIN_NAME]" at bounding box center [784, 203] width 293 height 38
type input "[PERSON_NAME][EMAIL_ADDRESS][DOMAIN_NAME]"
click at [658, 354] on input "Sign In" at bounding box center [666, 342] width 58 height 28
